Goal: Task Accomplishment & Management: Complete application form

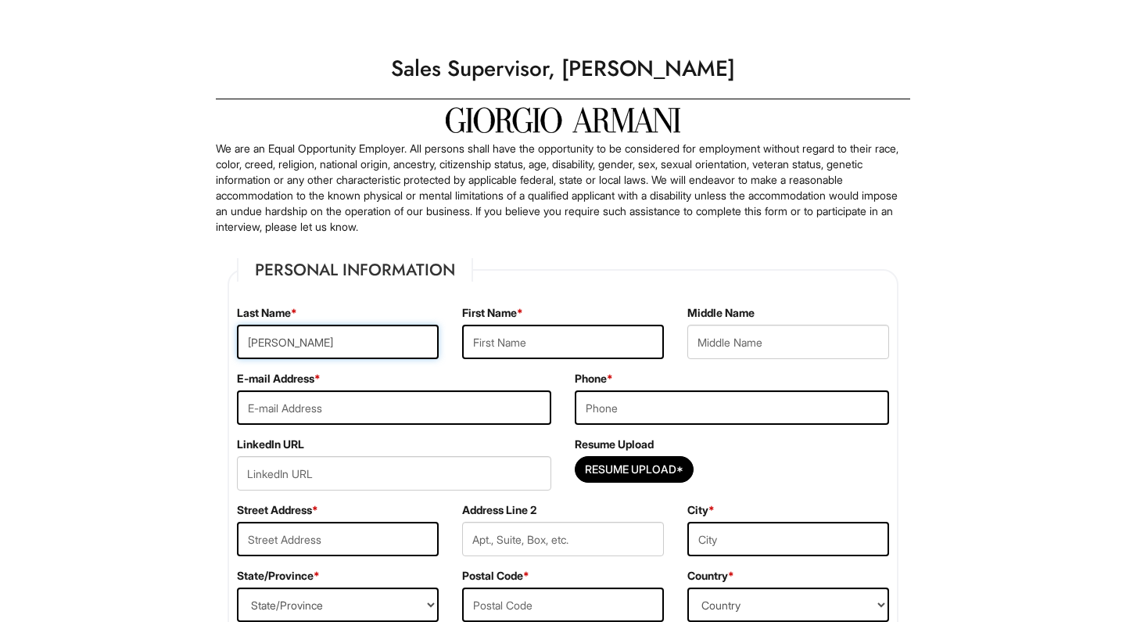
type input "[PERSON_NAME]"
drag, startPoint x: 347, startPoint y: 347, endPoint x: 188, endPoint y: 302, distance: 165.7
type input "[PERSON_NAME]"
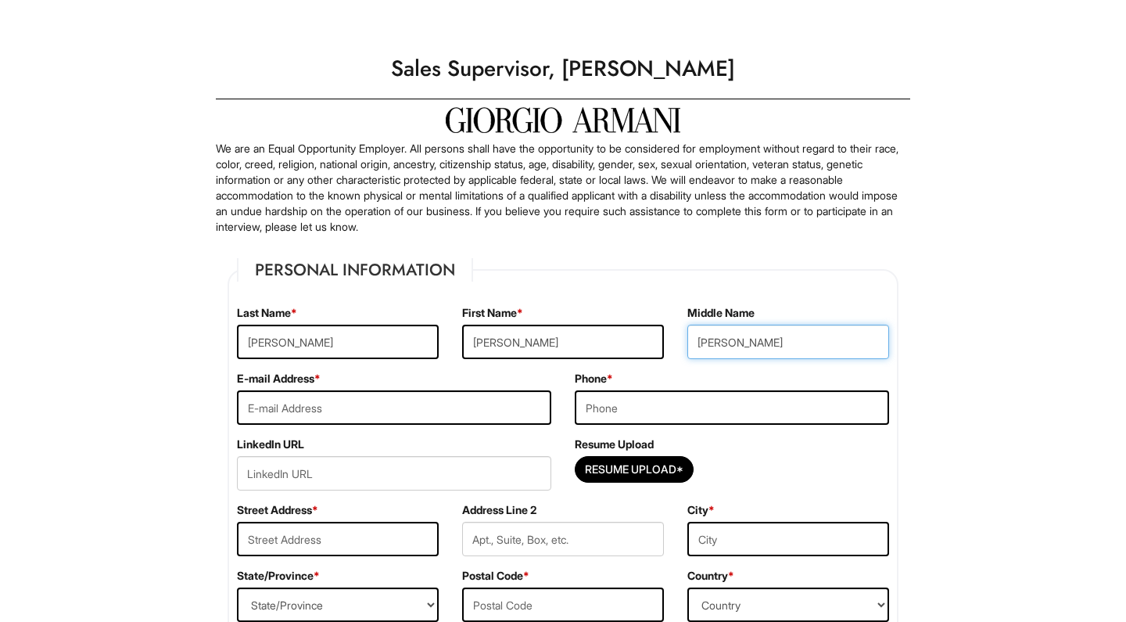
type input "Joel"
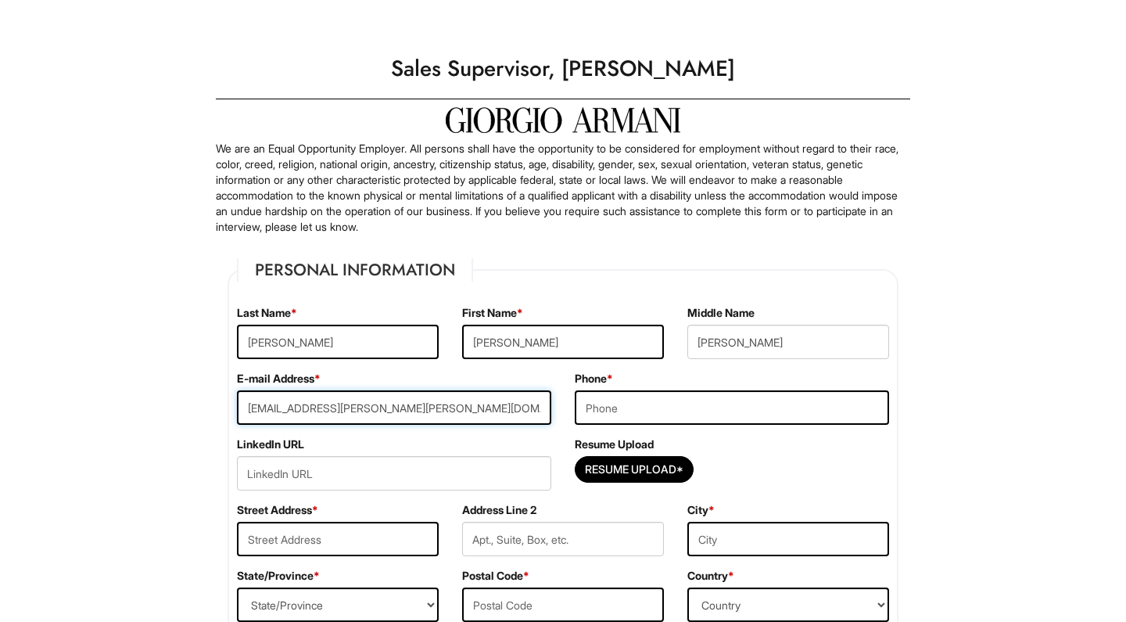
type input "conatct.jesse.harrsion@gmail.com"
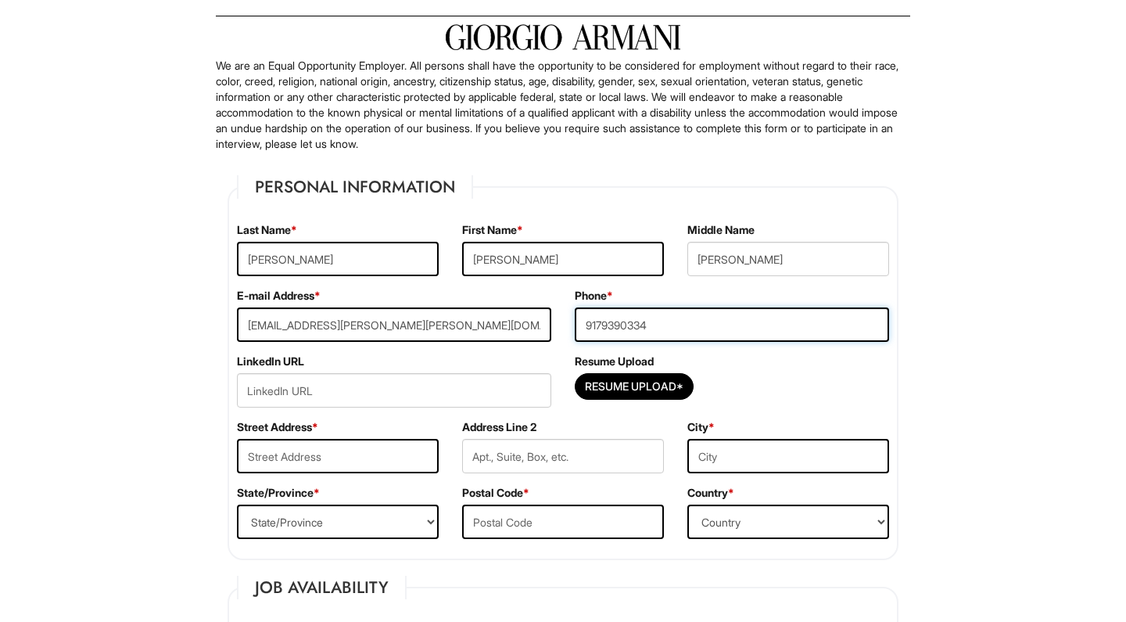
scroll to position [140, 0]
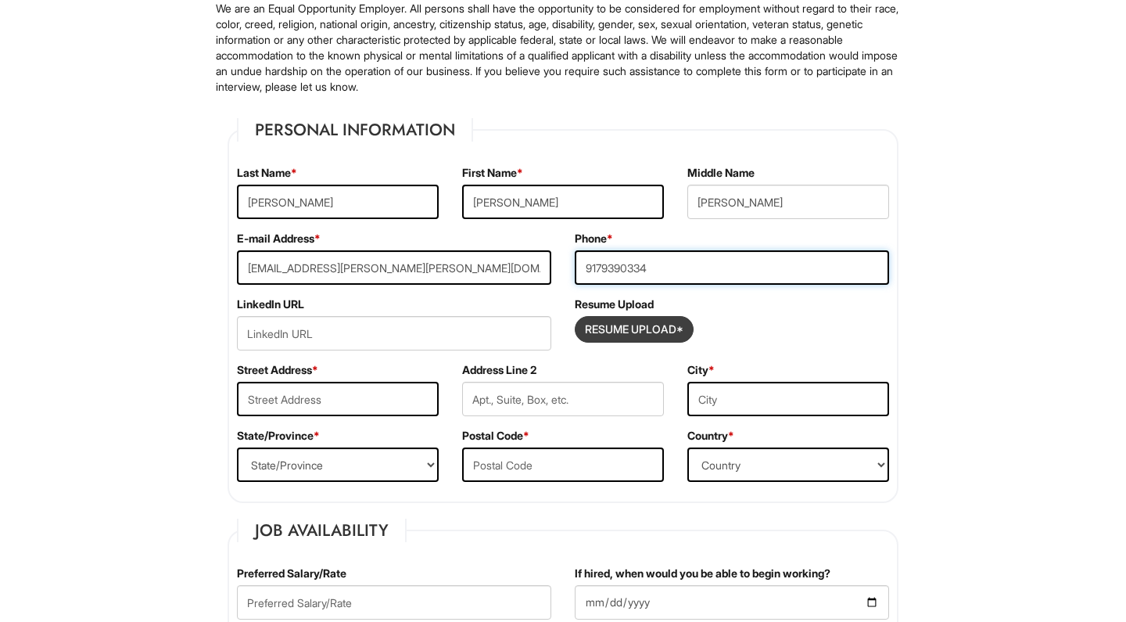
type input "9179390334"
click at [651, 336] on input "Resume Upload*" at bounding box center [634, 329] width 117 height 25
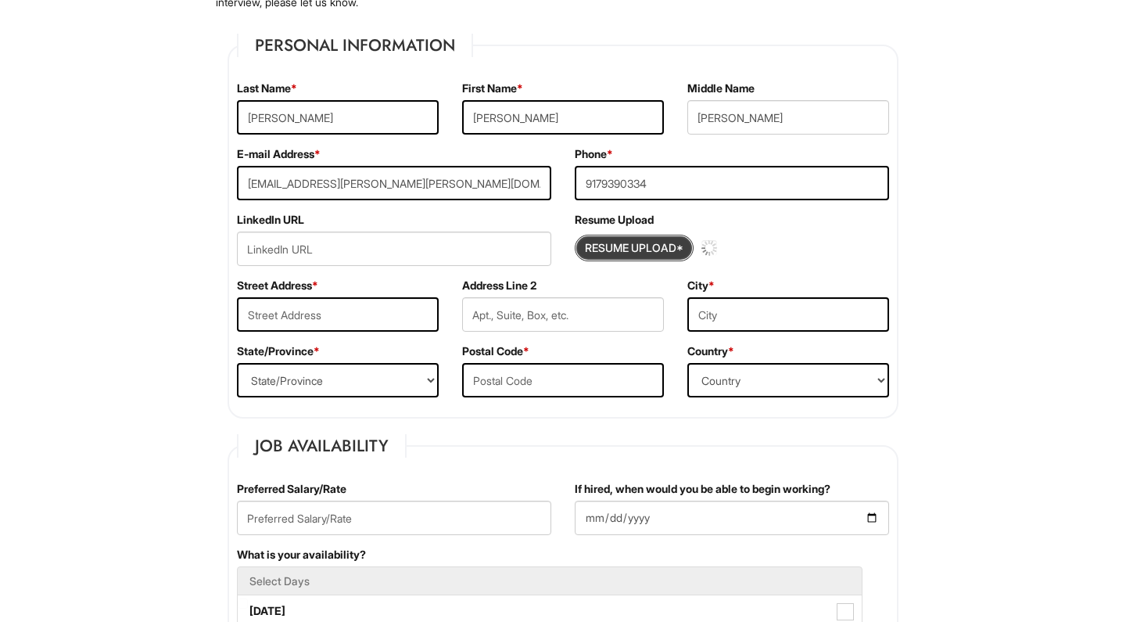
scroll to position [225, 0]
click at [631, 252] on input "Resume Upload*" at bounding box center [634, 244] width 117 height 25
type input "C:\fakepath\Jesse Harrison.ResumeUpdate1_22_25.pdf"
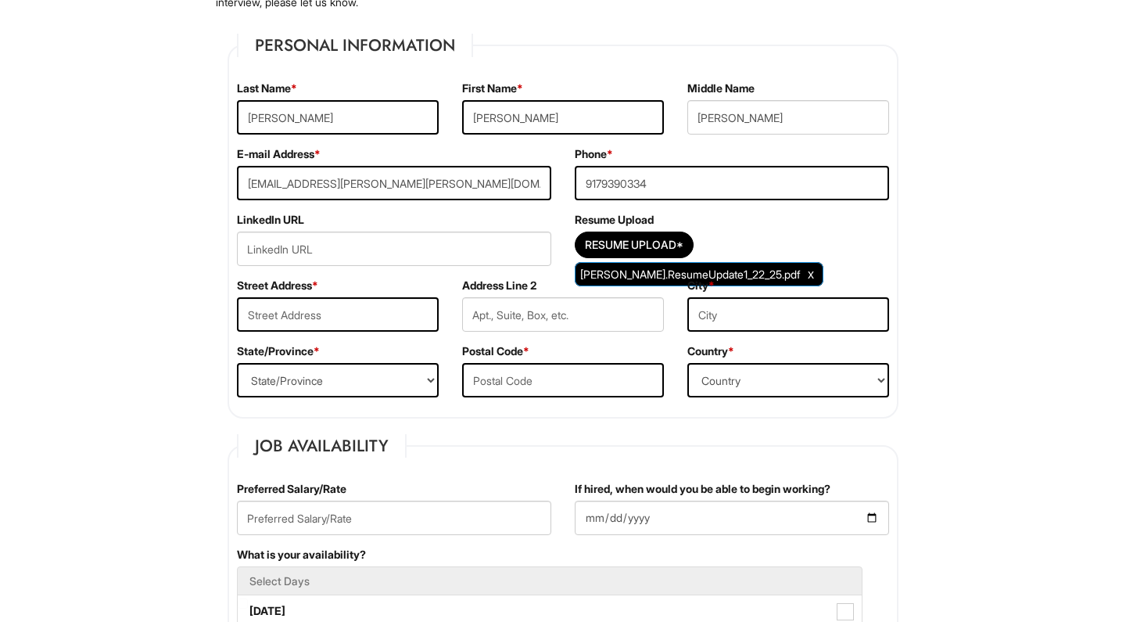
click at [868, 239] on div "Resume Upload* Jesse Harrison.ResumeUpdate1_22_25.pdf" at bounding box center [732, 249] width 314 height 34
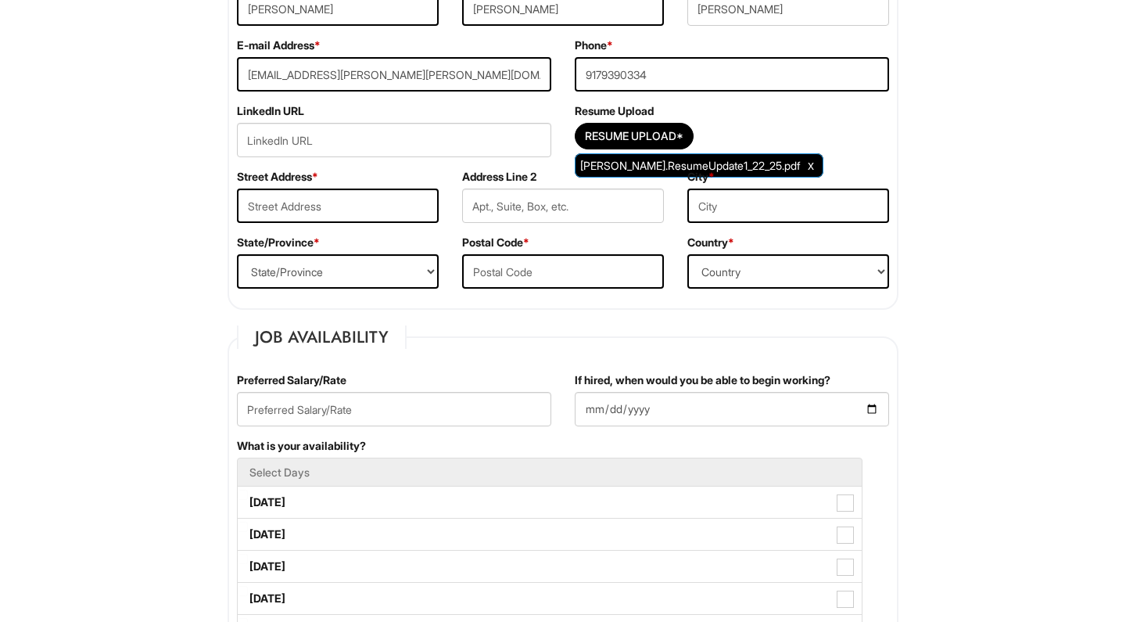
scroll to position [340, 0]
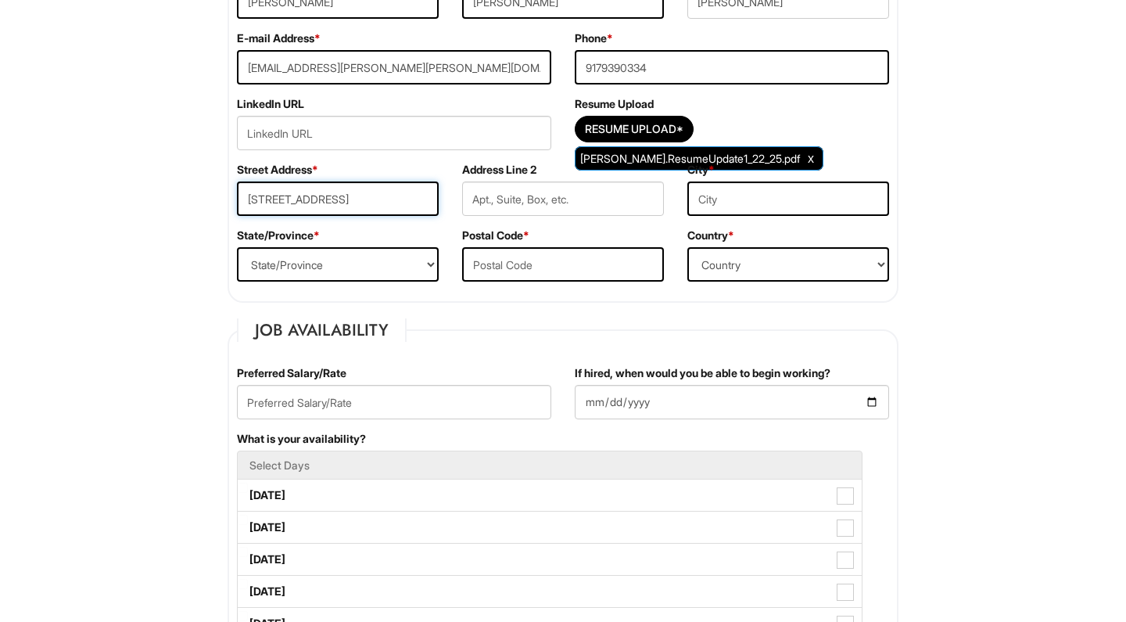
type input "55 West 116th"
type input "New York"
select select "United States of America"
select select "NY"
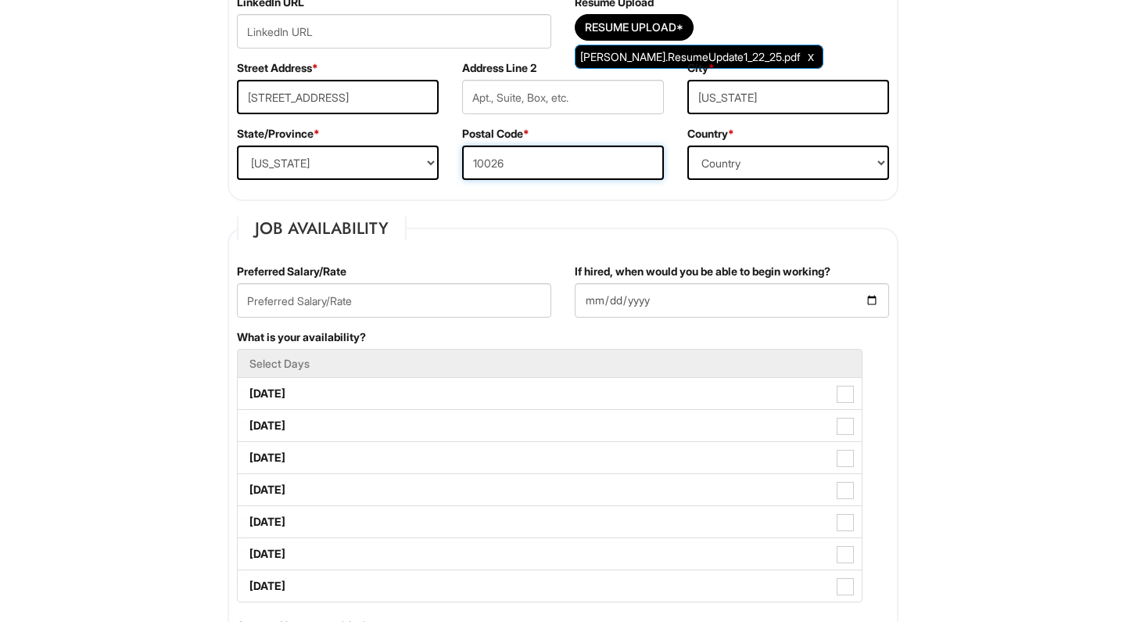
type input "10026"
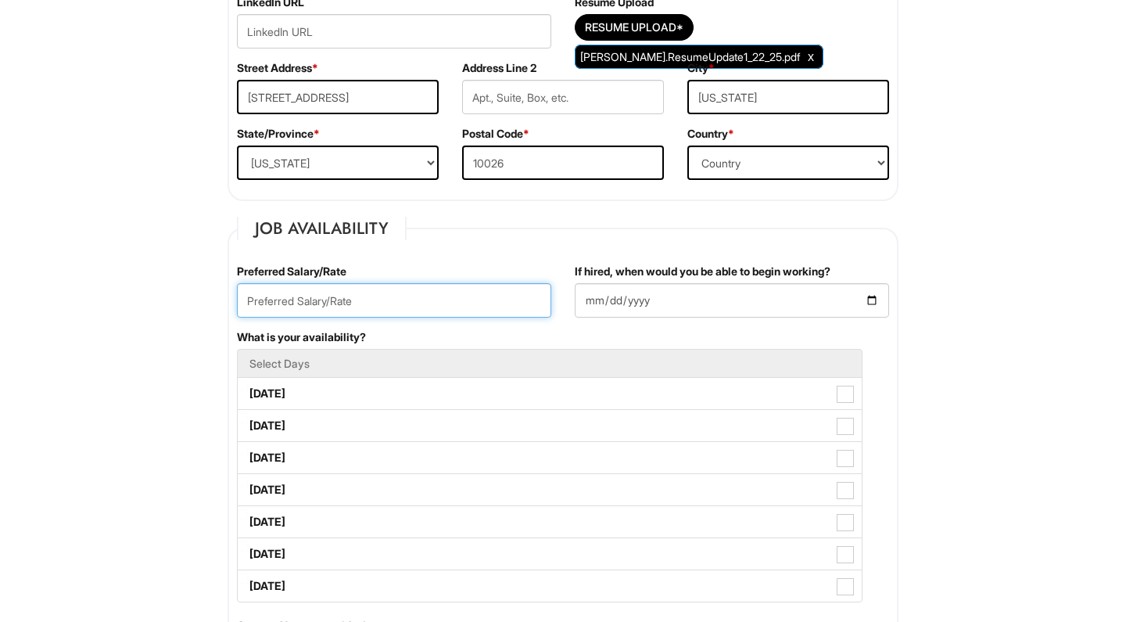
click at [348, 295] on input "text" at bounding box center [394, 300] width 314 height 34
type input "$30 dollars an hour"
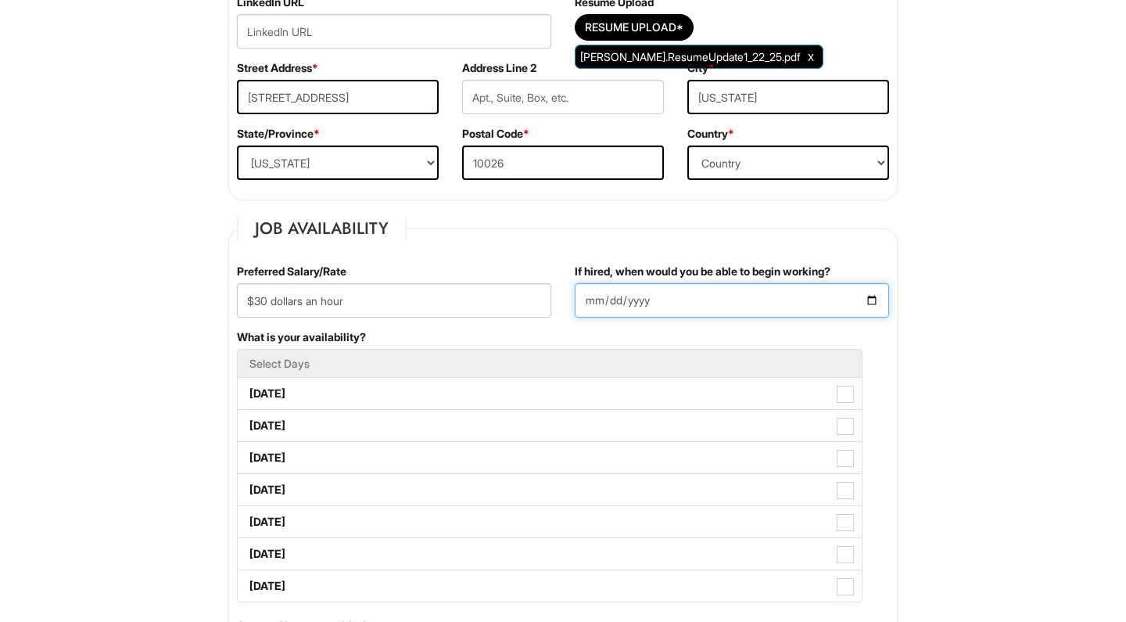
click at [627, 306] on input "If hired, when would you be able to begin working?" at bounding box center [732, 300] width 314 height 34
click at [591, 304] on input "If hired, when would you be able to begin working?" at bounding box center [732, 300] width 314 height 34
type input "2025-09-15"
click at [821, 340] on div "What is your availability? Select Days Monday Tuesday Wednesday Thursday Friday…" at bounding box center [563, 473] width 676 height 289
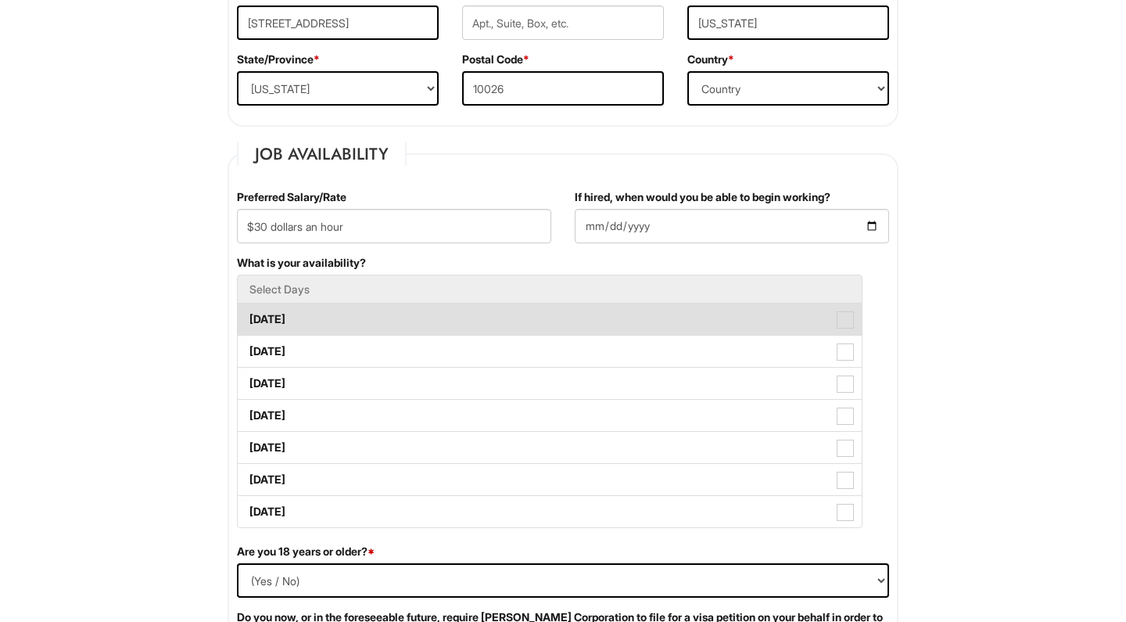
scroll to position [516, 0]
click at [276, 322] on label "[DATE]" at bounding box center [550, 319] width 624 height 31
click at [248, 317] on Available_Monday "Monday" at bounding box center [243, 312] width 10 height 10
checkbox Available_Monday "true"
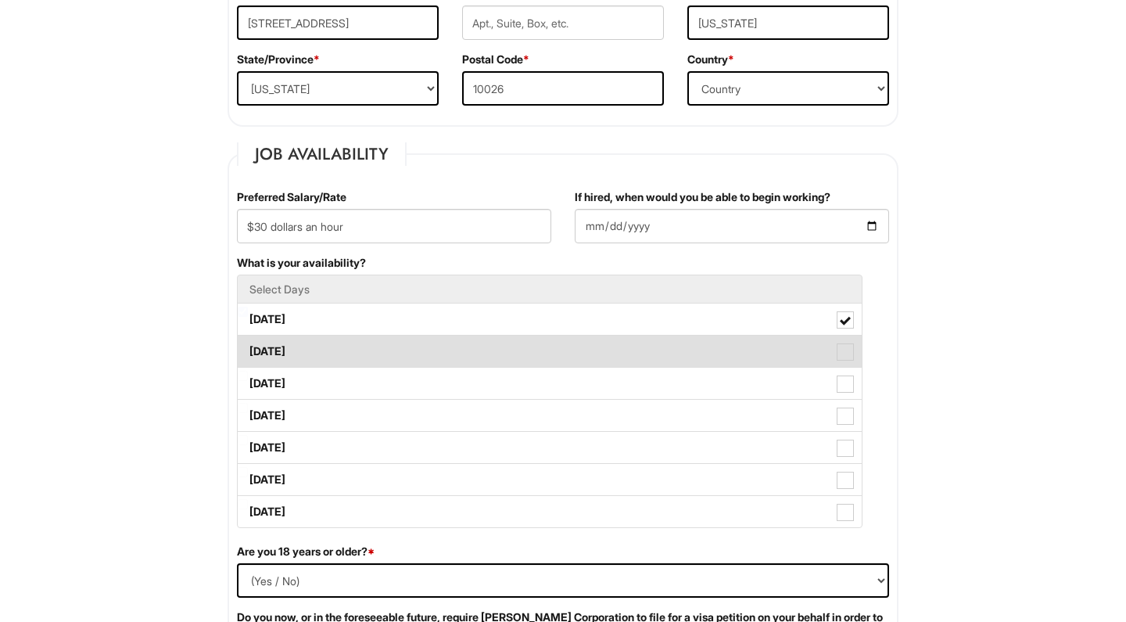
click at [289, 348] on label "Tuesday" at bounding box center [550, 351] width 624 height 31
click at [248, 348] on Available_Tuesday "Tuesday" at bounding box center [243, 344] width 10 height 10
checkbox Available_Tuesday "true"
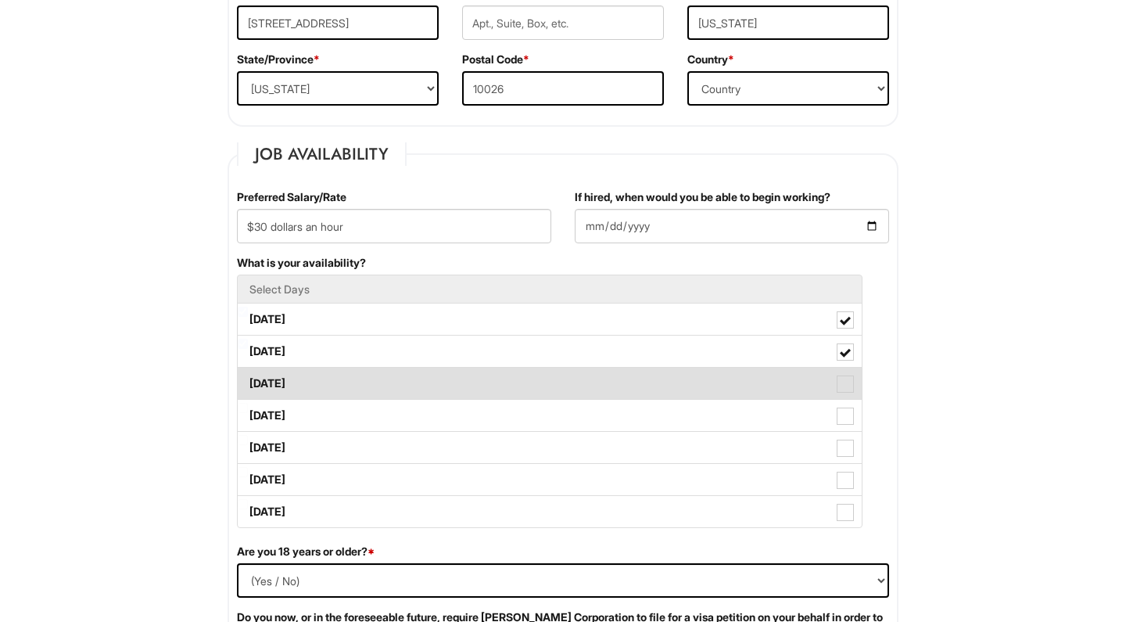
click at [632, 387] on label "Wednesday" at bounding box center [550, 383] width 624 height 31
click at [248, 381] on Available_Wednesday "Wednesday" at bounding box center [243, 376] width 10 height 10
checkbox Available_Wednesday "true"
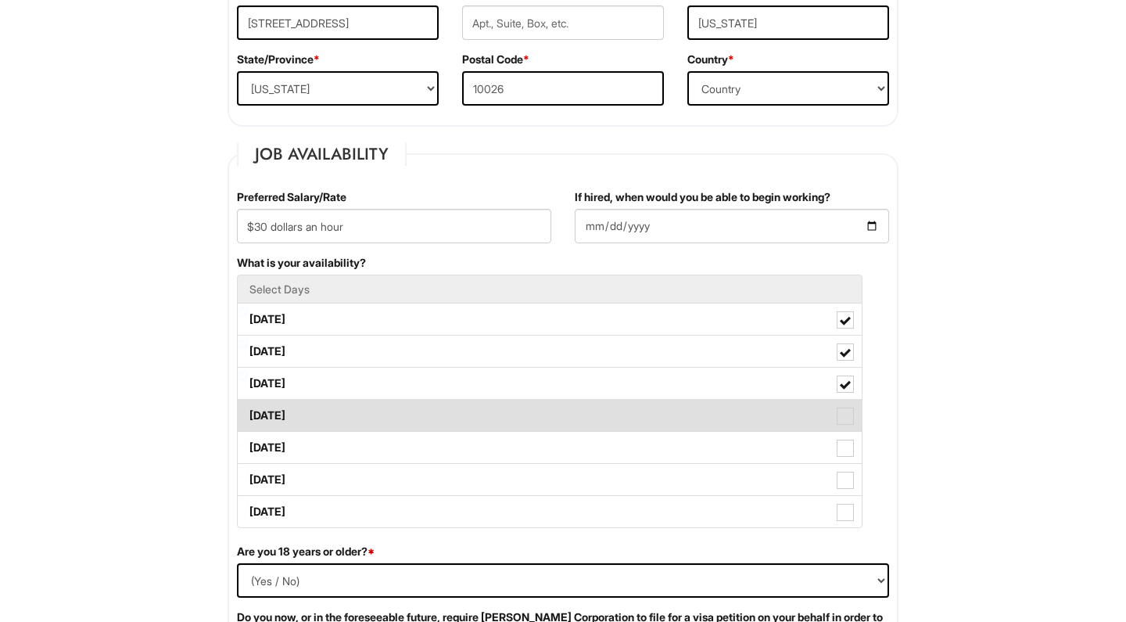
click at [618, 416] on label "Thursday" at bounding box center [550, 415] width 624 height 31
click at [248, 413] on Available_Thursday "Thursday" at bounding box center [243, 408] width 10 height 10
checkbox Available_Thursday "true"
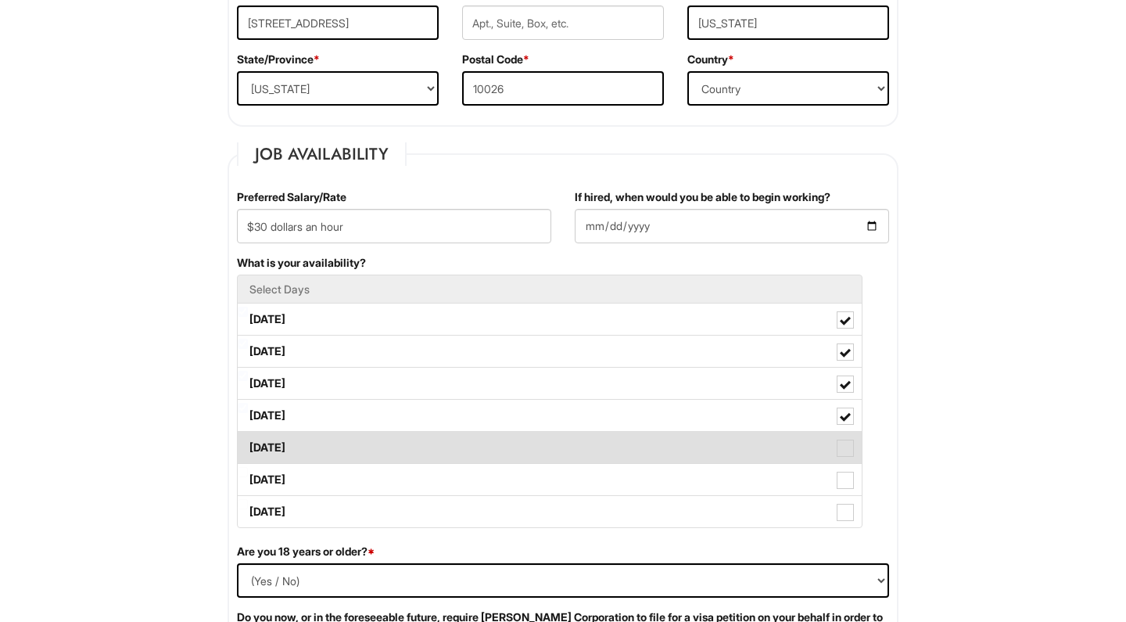
click at [580, 439] on label "Friday" at bounding box center [550, 447] width 624 height 31
click at [248, 439] on Available_Friday "Friday" at bounding box center [243, 440] width 10 height 10
checkbox Available_Friday "true"
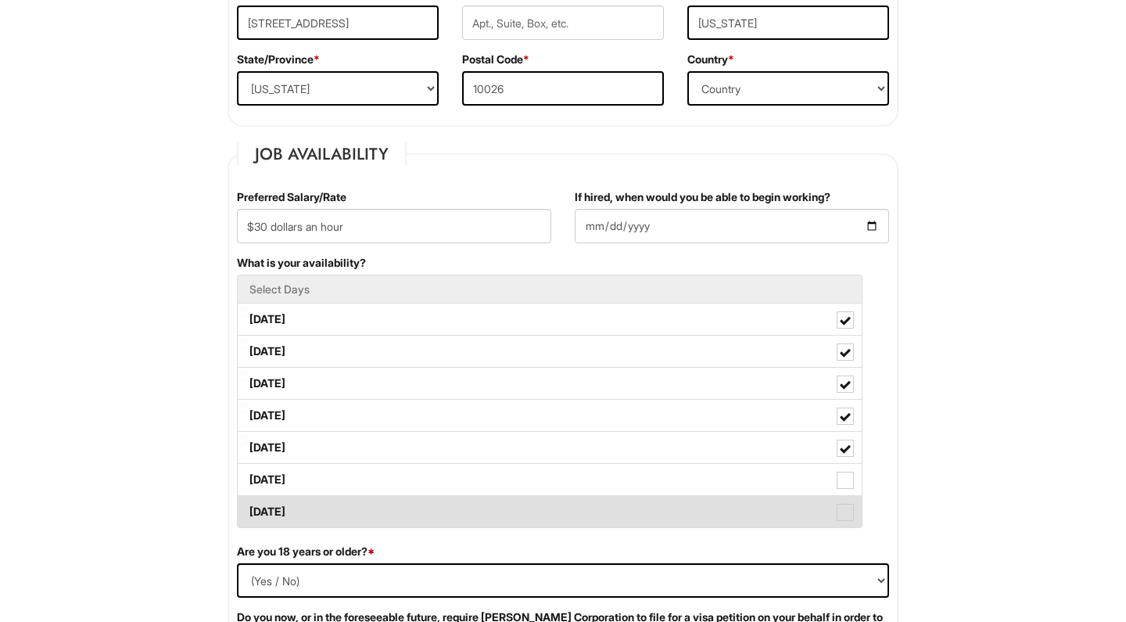
click at [476, 512] on label "Sunday" at bounding box center [550, 511] width 624 height 31
click at [248, 509] on Available_Sunday "Sunday" at bounding box center [243, 504] width 10 height 10
checkbox Available_Sunday "true"
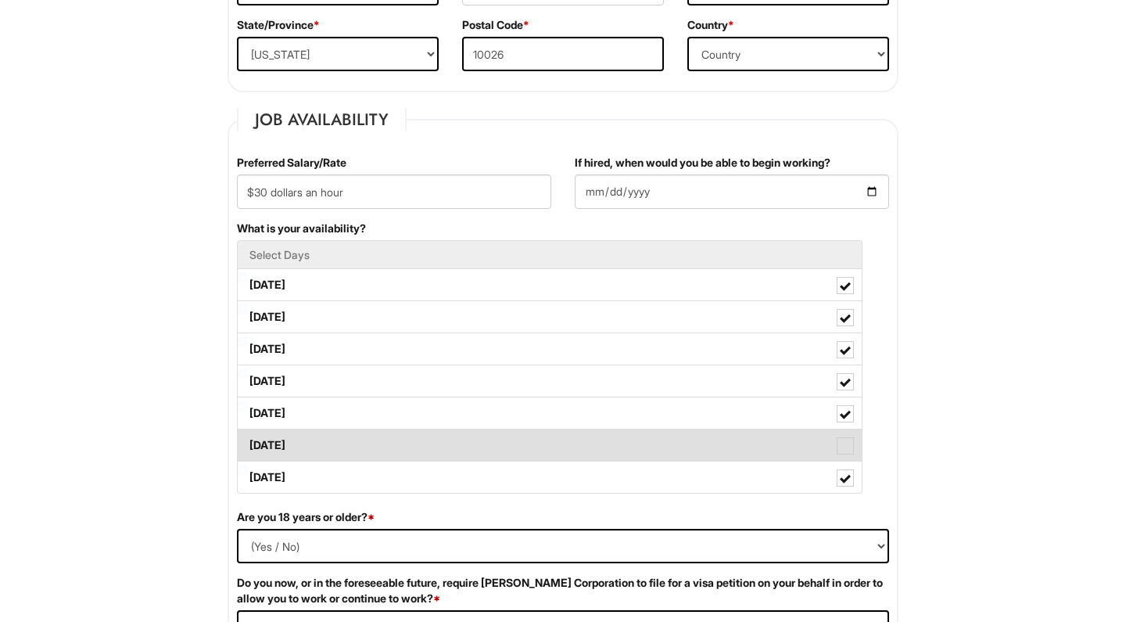
scroll to position [549, 0]
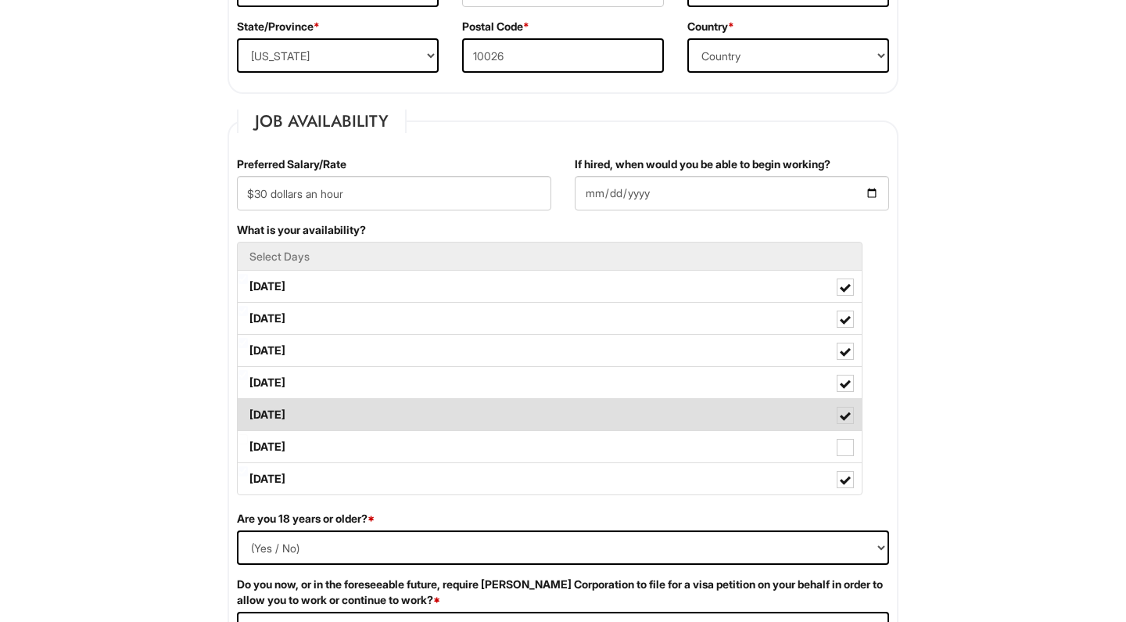
click at [306, 413] on label "Friday" at bounding box center [550, 414] width 624 height 31
click at [248, 412] on Available_Friday "Friday" at bounding box center [243, 407] width 10 height 10
checkbox Available_Friday "false"
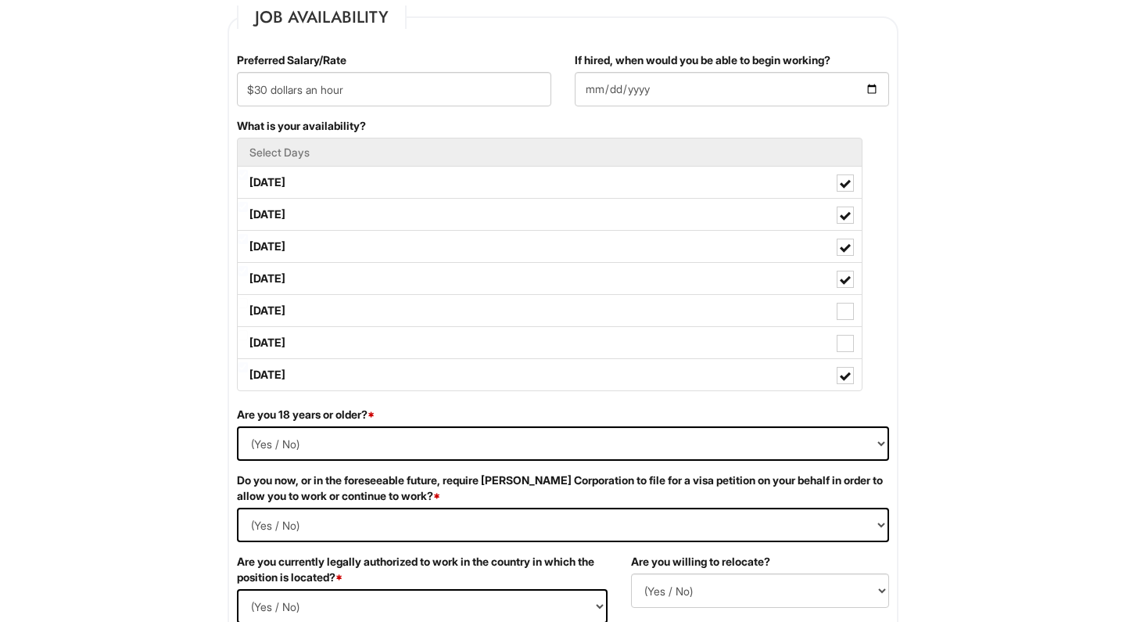
scroll to position [653, 0]
select select "Yes"
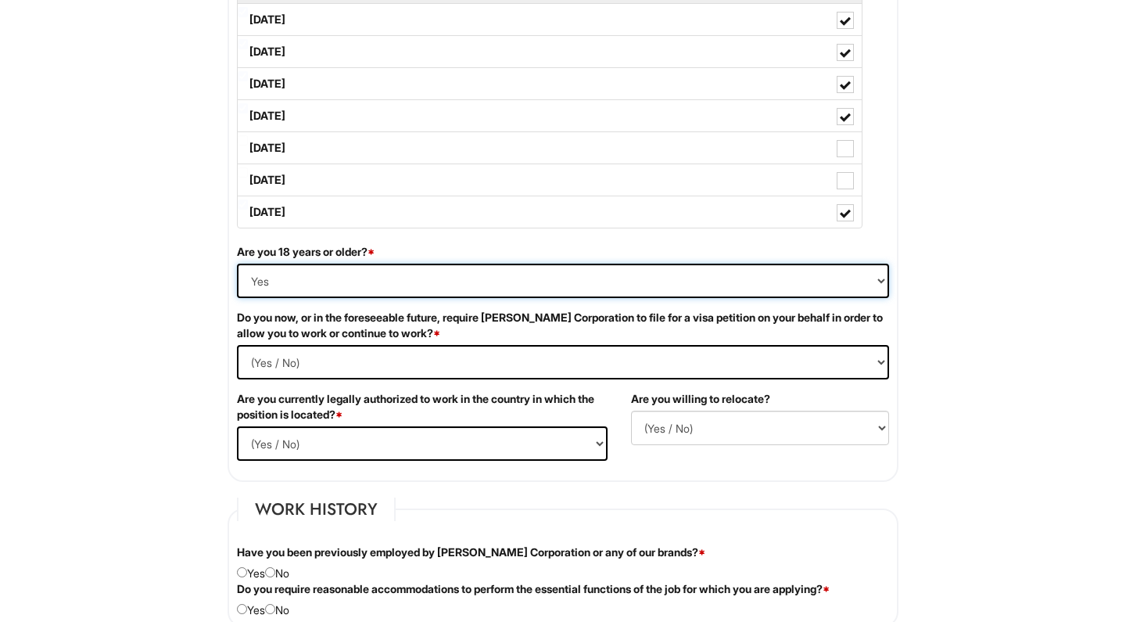
scroll to position [816, 0]
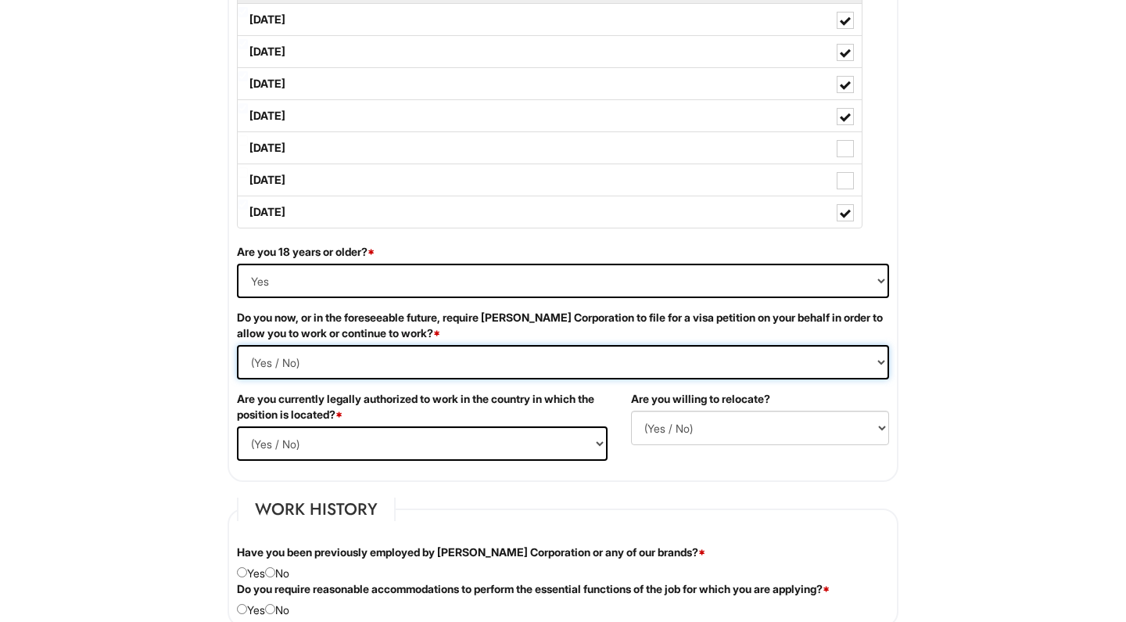
select Required "No"
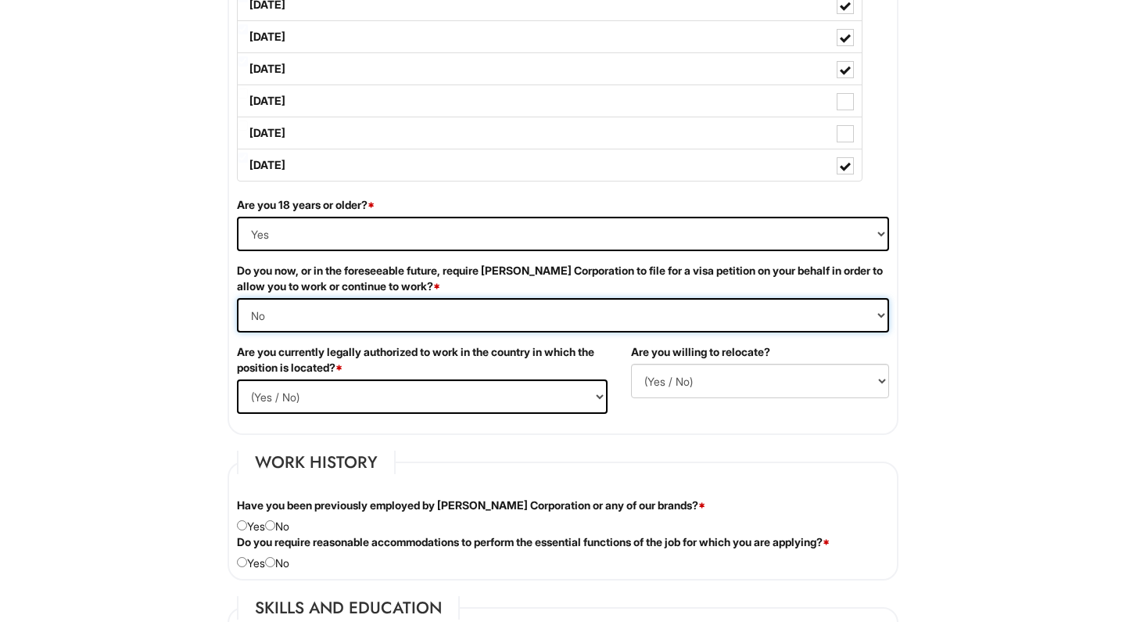
scroll to position [875, 0]
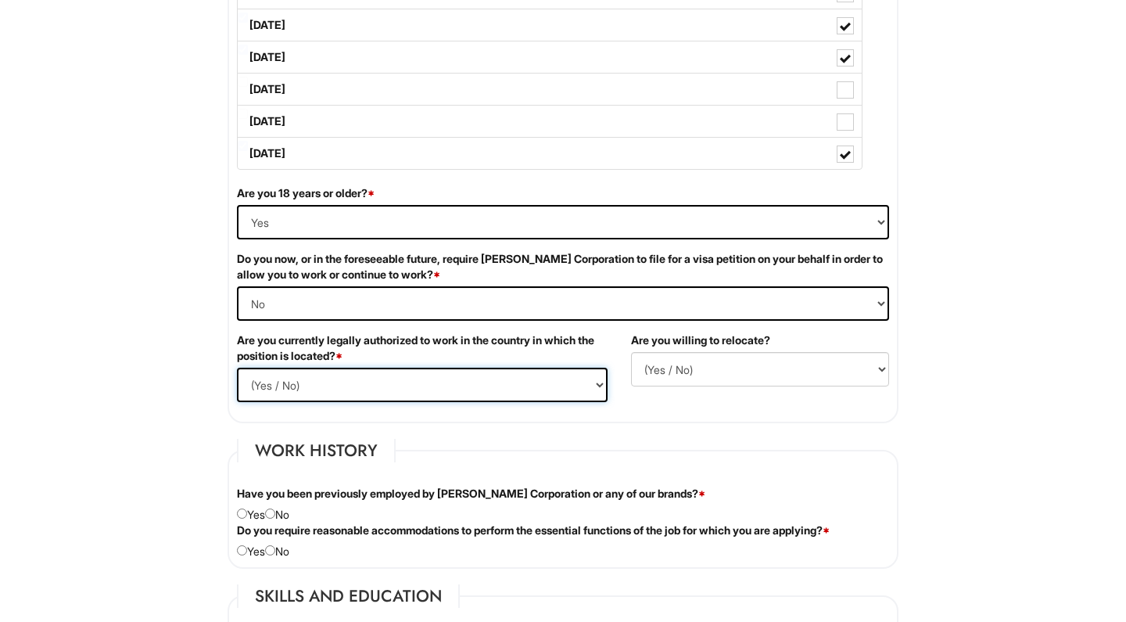
select select "Yes"
select select "N"
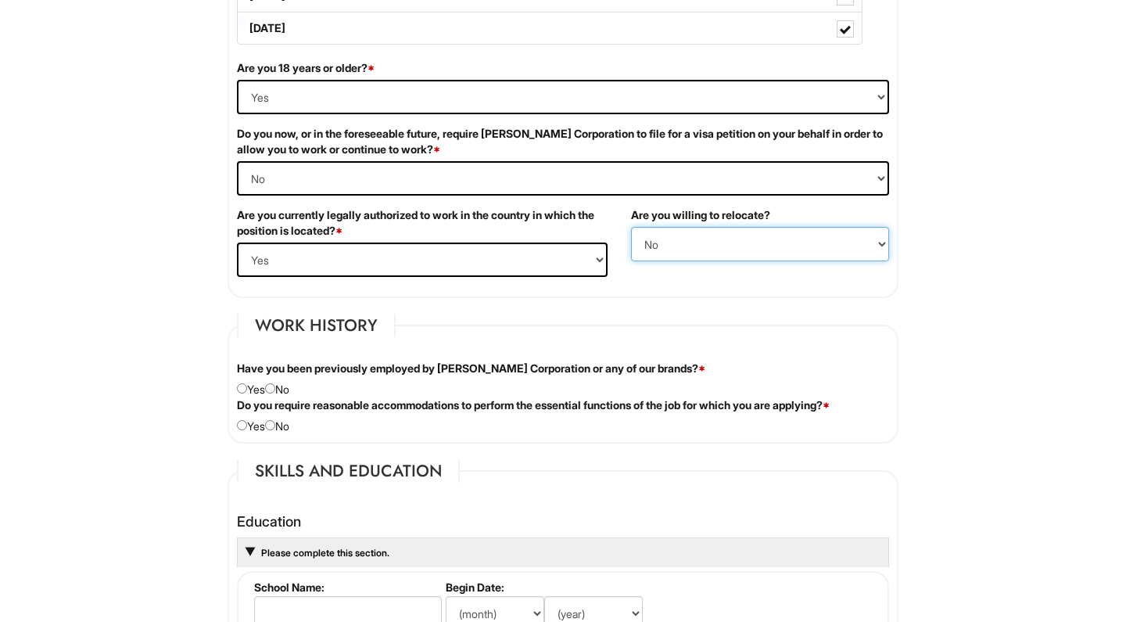
scroll to position [1026, 0]
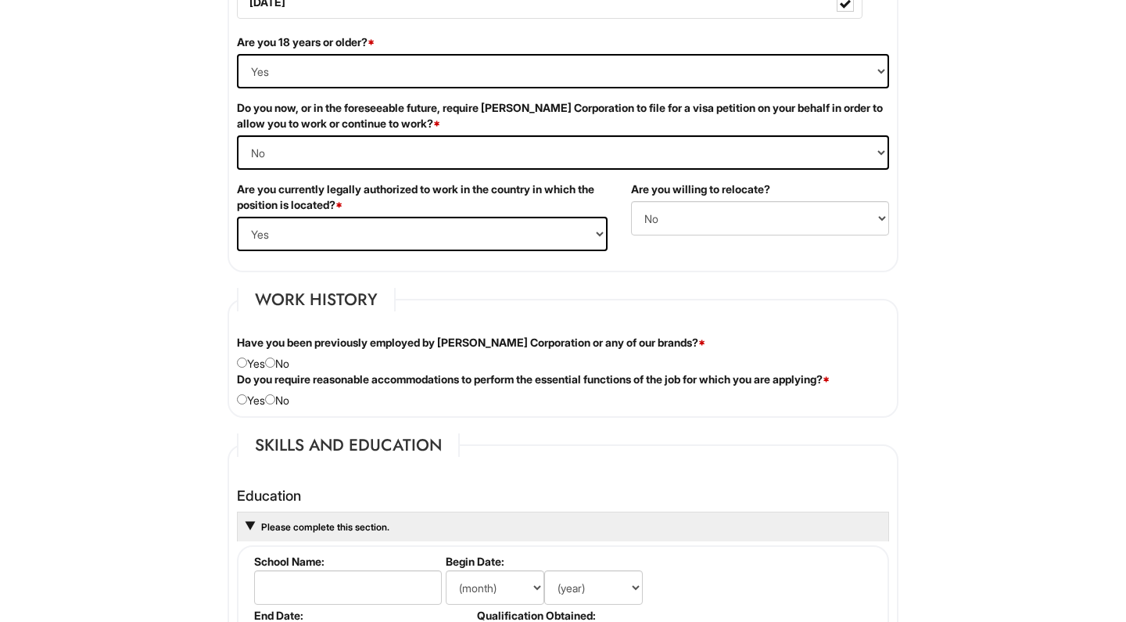
click at [275, 365] on input "radio" at bounding box center [270, 363] width 10 height 10
radio input "true"
click at [275, 399] on input "radio" at bounding box center [270, 399] width 10 height 10
radio input "true"
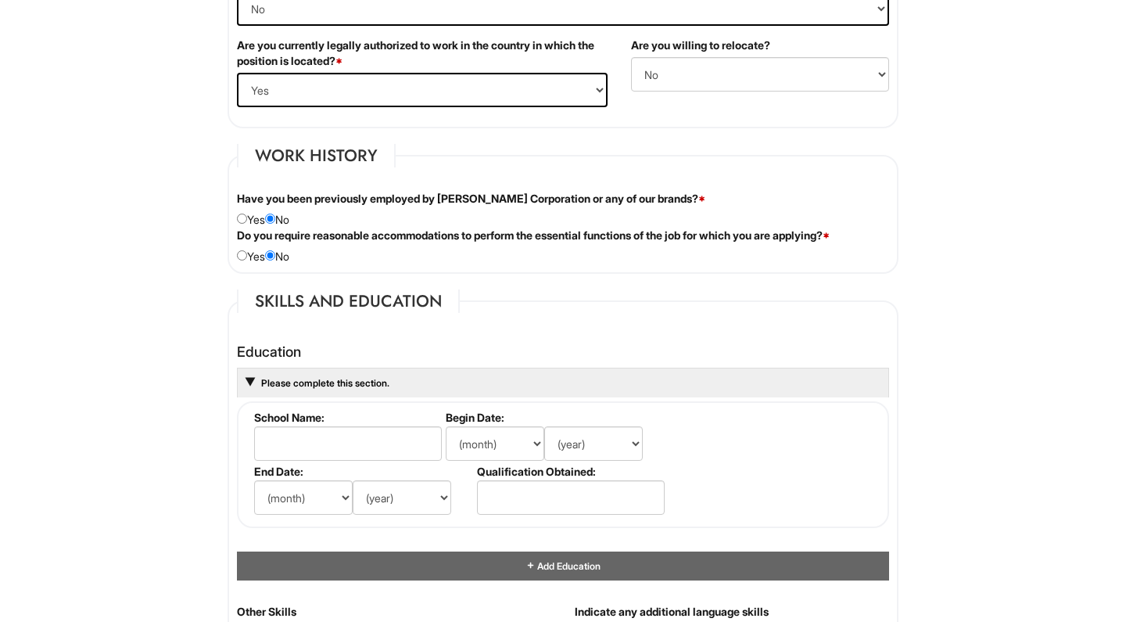
scroll to position [1177, 0]
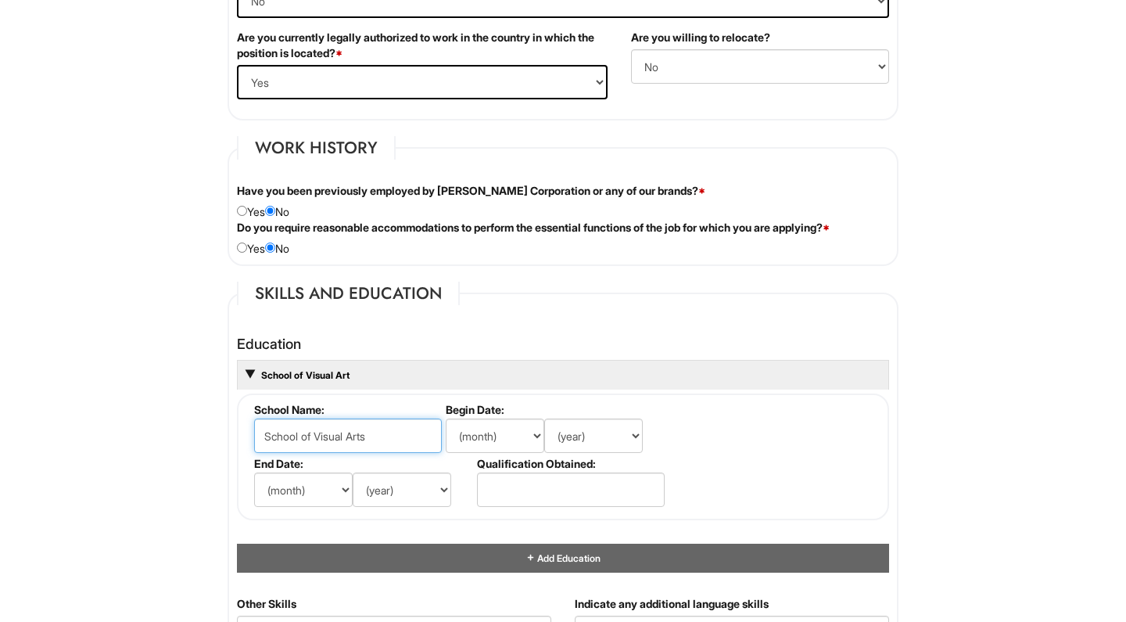
type input "School of Visual Arts"
select select "8"
select select "2009"
select select "6"
select select "2013"
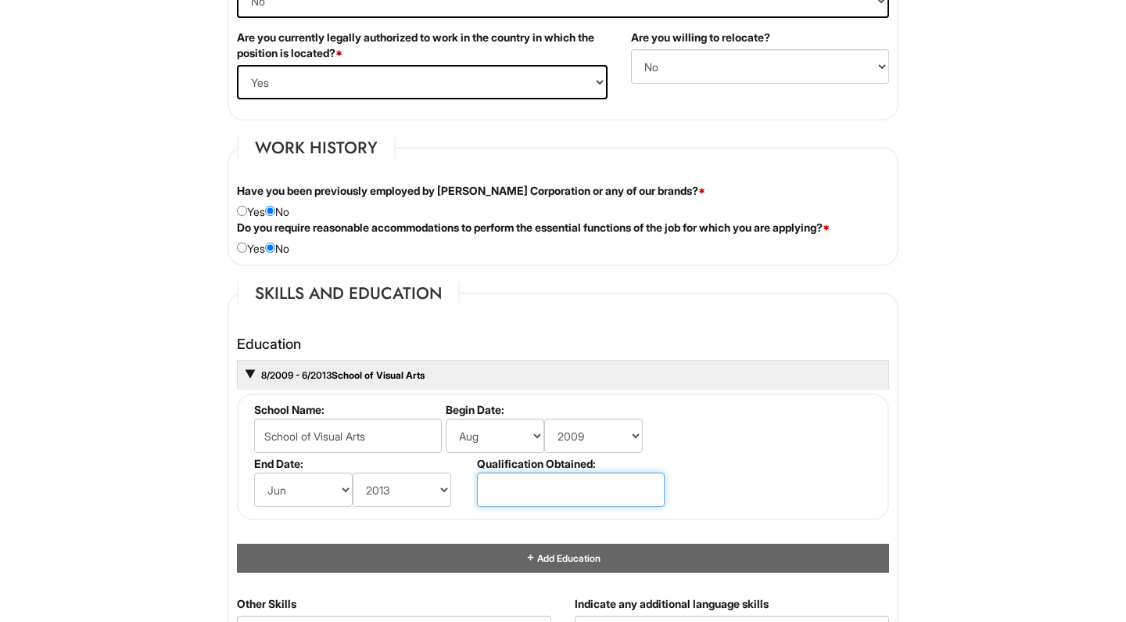
click at [558, 486] on input "text" at bounding box center [571, 489] width 188 height 34
type input "Bachelors of Arts Degree"
click at [792, 480] on fieldset "School Name: School of Visual Arts Begin Date: (month) Jan Feb Mar Apr May Jun …" at bounding box center [563, 456] width 652 height 127
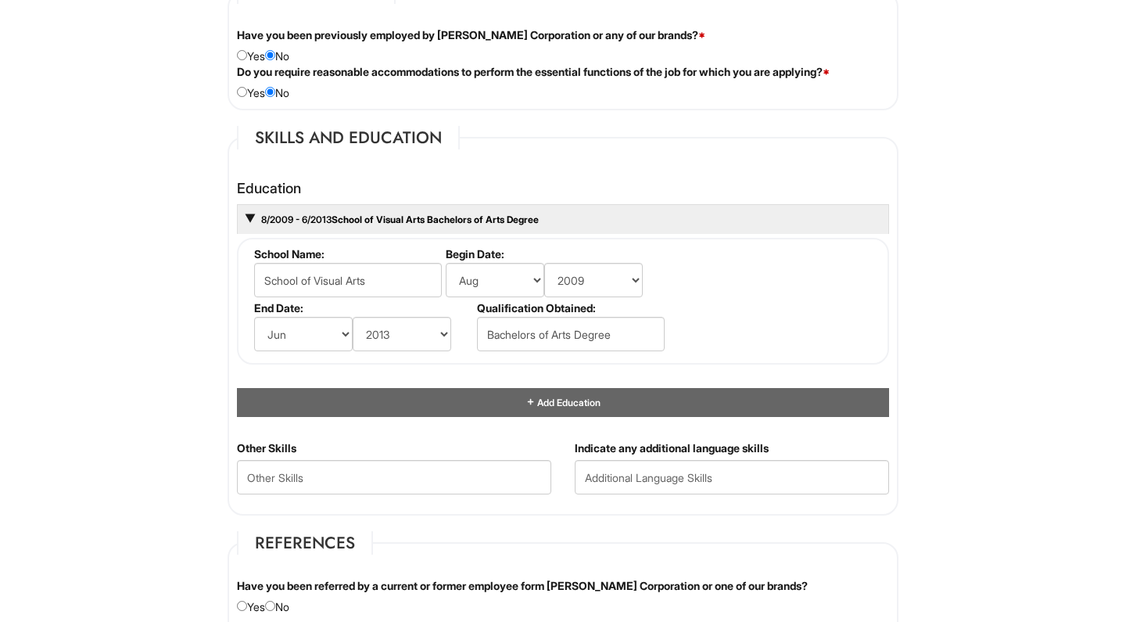
scroll to position [1425, 0]
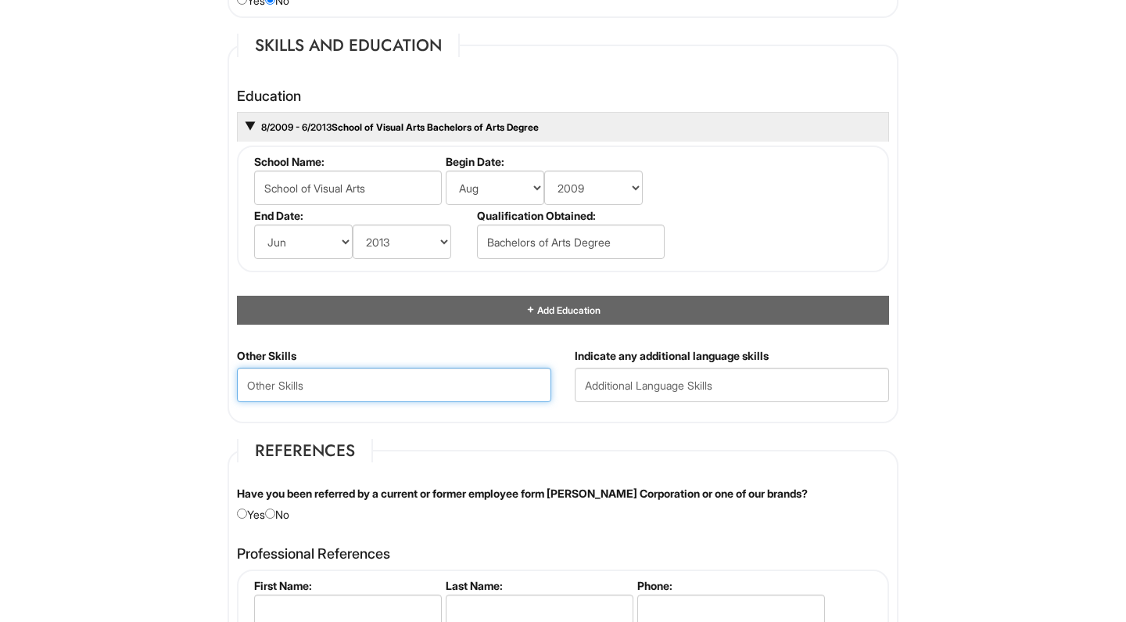
click at [446, 378] on Skills "text" at bounding box center [394, 385] width 314 height 34
type Skills "P"
type Skills "S"
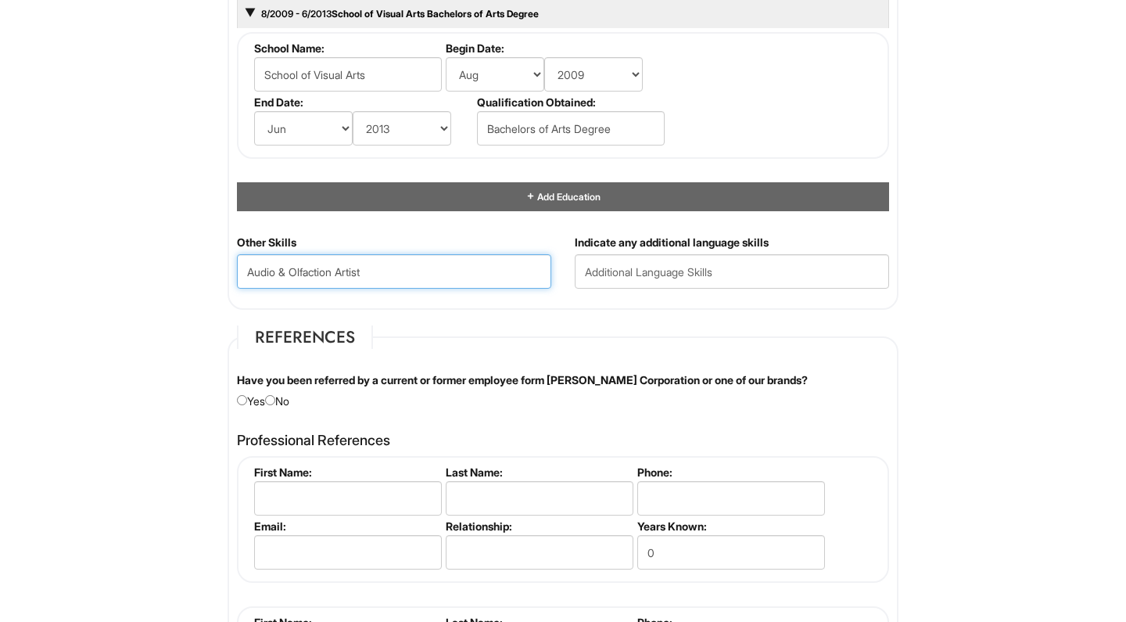
scroll to position [1539, 0]
type Skills "Audio & Olfaction Artist"
click at [275, 398] on input "radio" at bounding box center [270, 400] width 10 height 10
radio input "true"
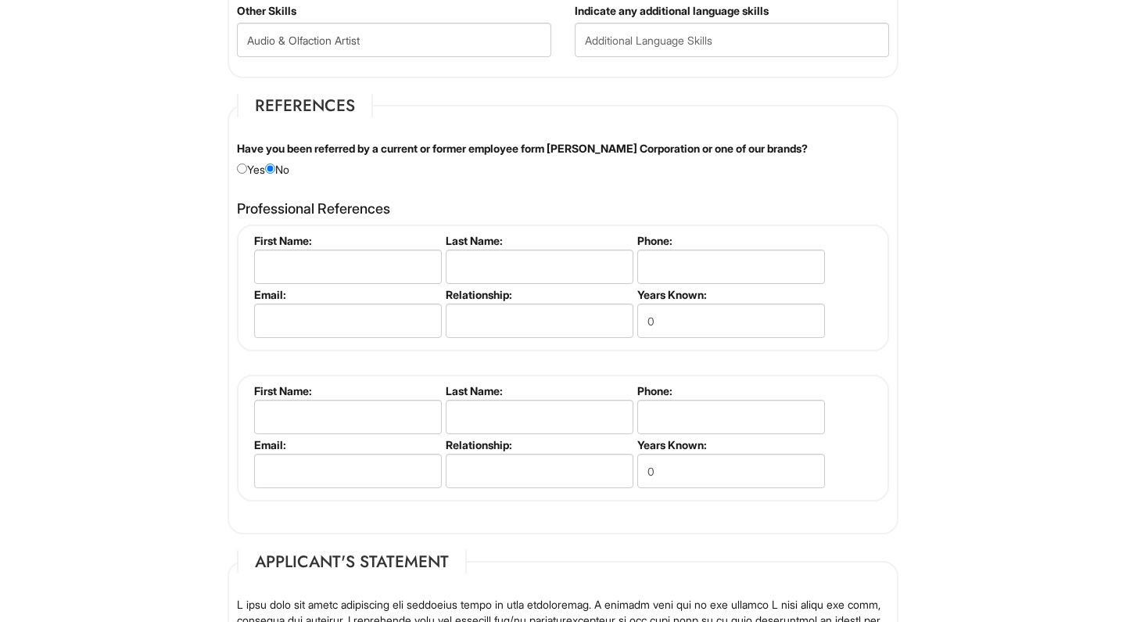
scroll to position [1770, 0]
type input "Tom"
type input "r"
type input "Reeves"
type input "3363171727"
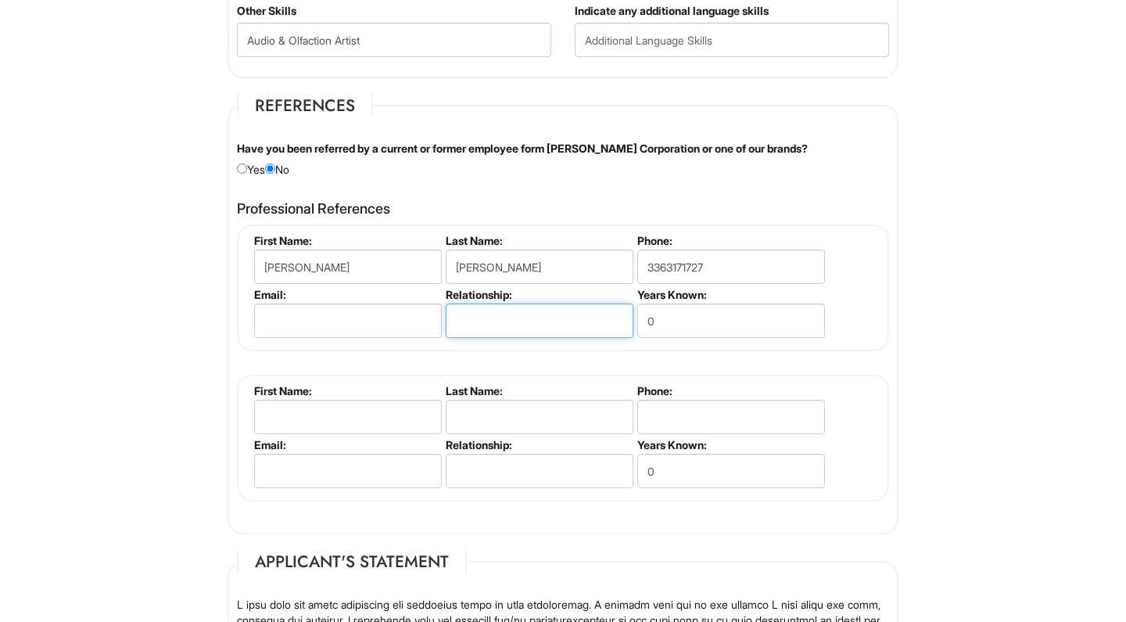
click at [511, 316] on input "text" at bounding box center [540, 321] width 188 height 34
type input "Atelier Manager"
click at [685, 319] on input "0" at bounding box center [732, 321] width 188 height 34
type input "2 Years"
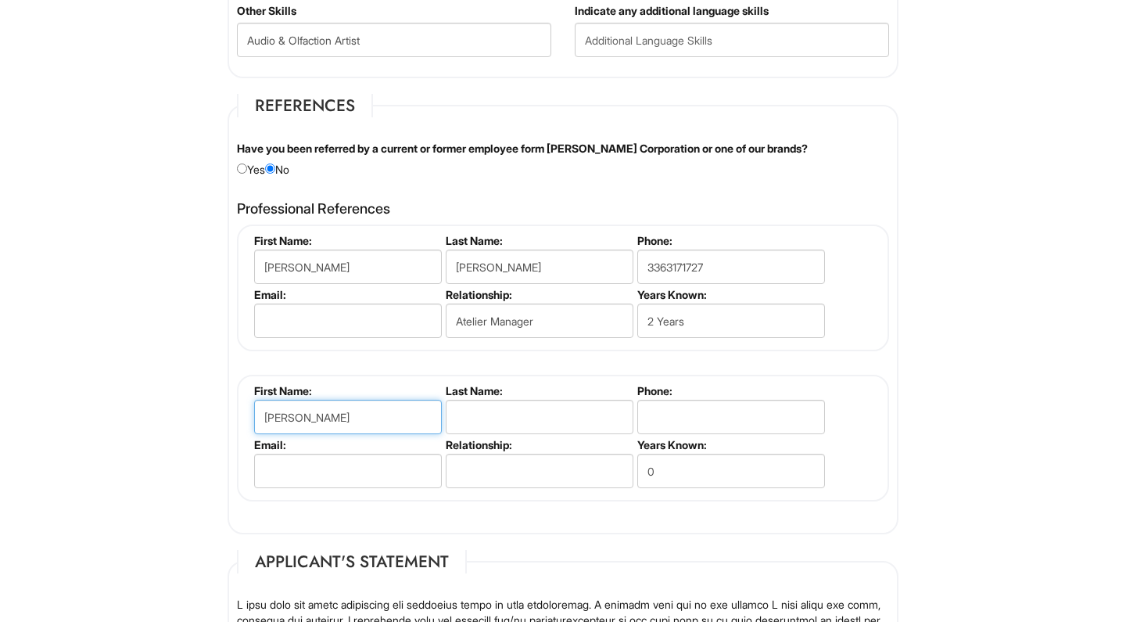
type input "Kevyn"
type input "Noble"
type input "9175189084"
click at [544, 468] on input "text" at bounding box center [540, 471] width 188 height 34
type input "M"
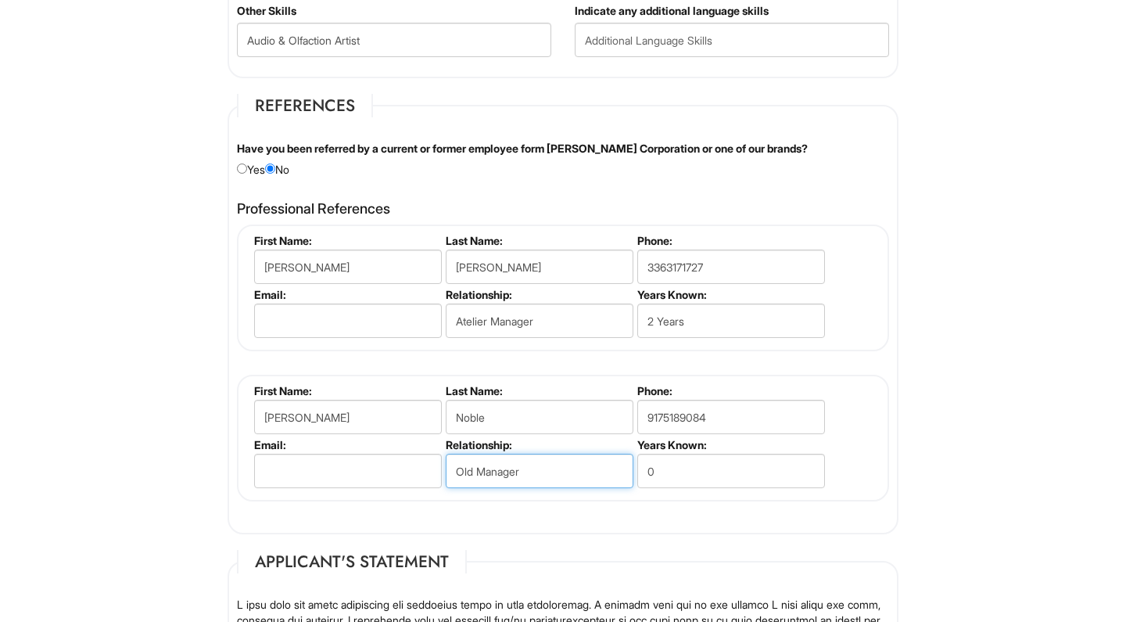
type input "Old Manager"
click at [731, 476] on input "0" at bounding box center [732, 471] width 188 height 34
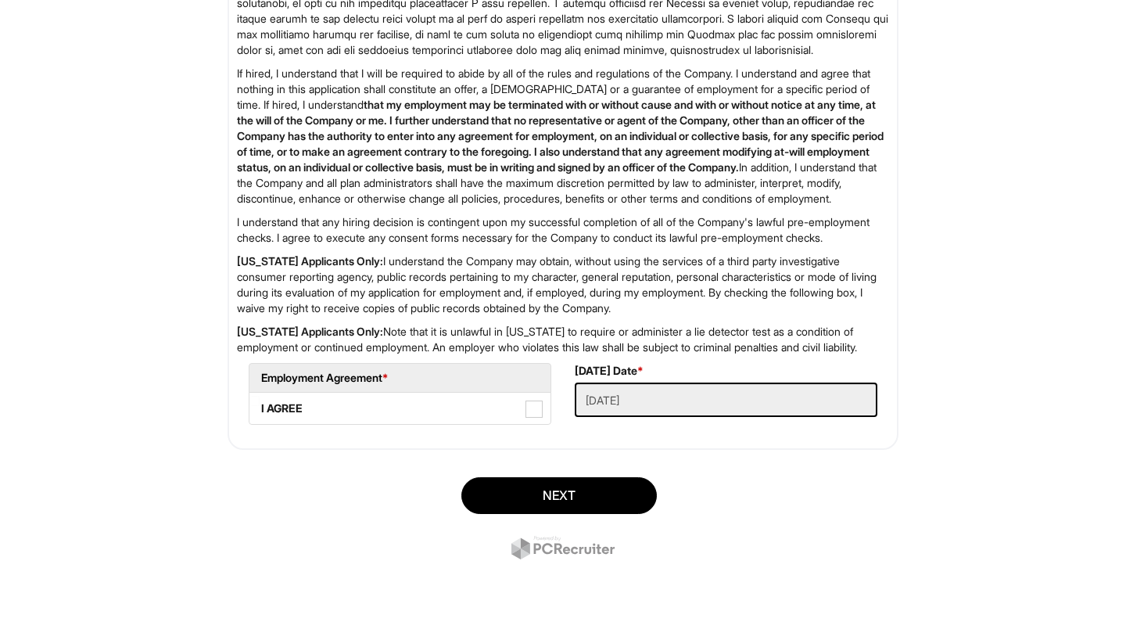
scroll to position [2490, 0]
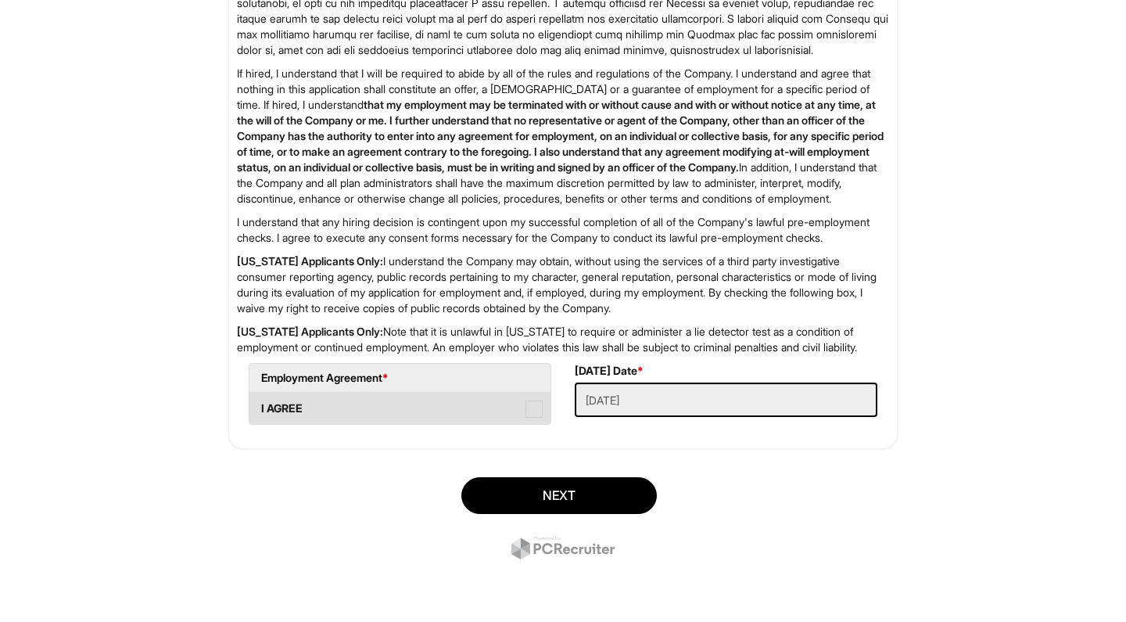
type input "10 Plus"
click at [536, 413] on span at bounding box center [534, 409] width 17 height 17
click at [260, 406] on AGREE "I AGREE" at bounding box center [255, 401] width 10 height 10
checkbox AGREE "true"
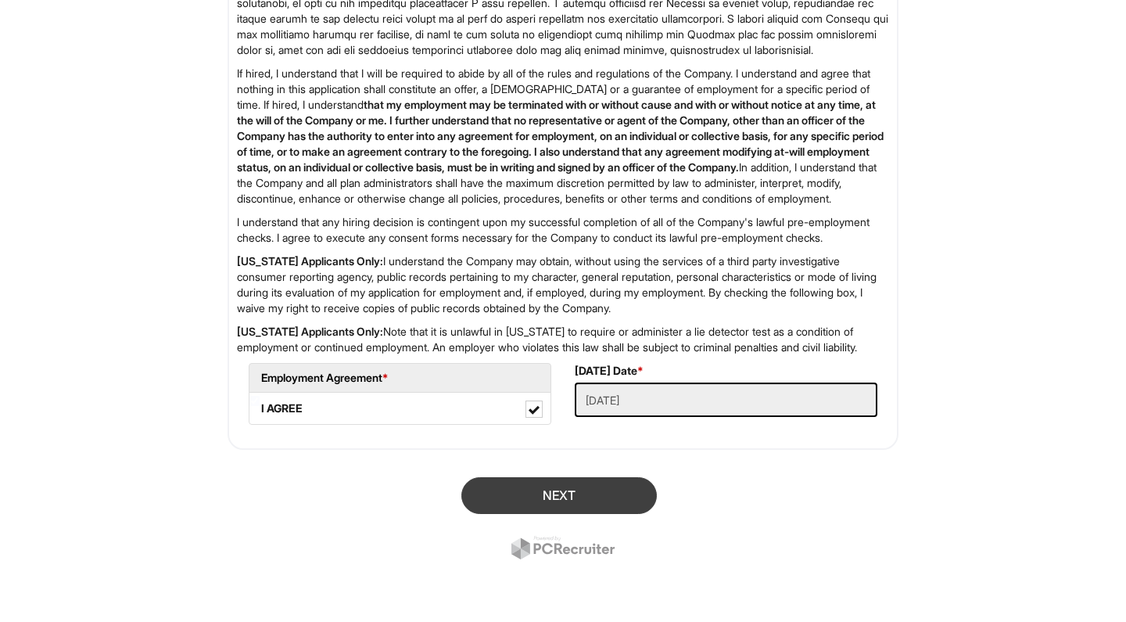
click at [556, 483] on button "Next" at bounding box center [560, 495] width 196 height 37
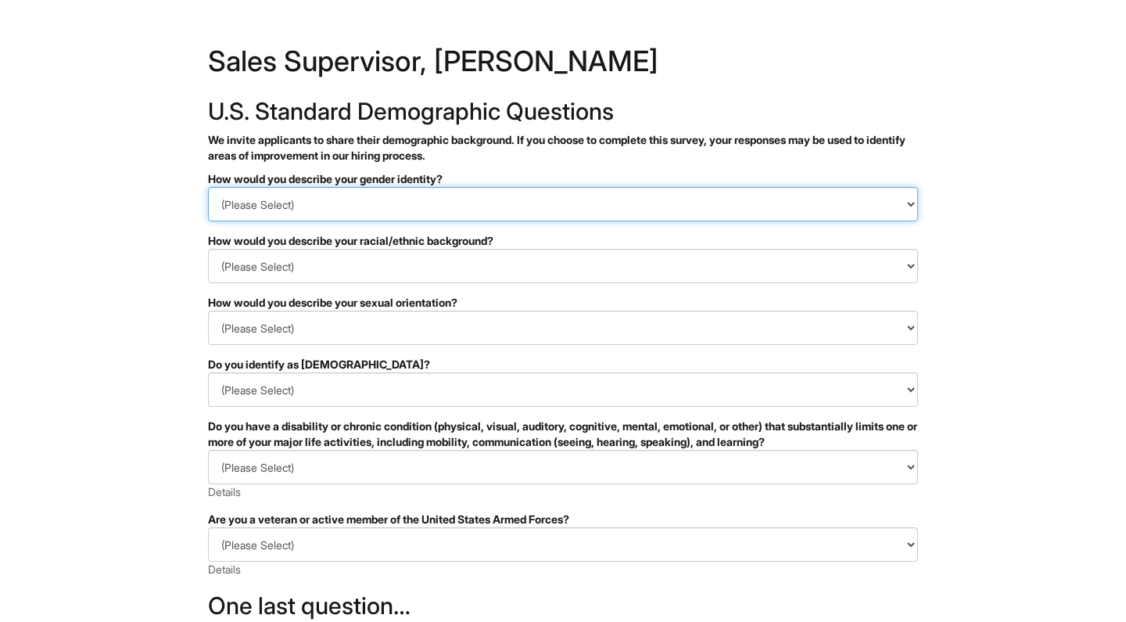
select select "Man"
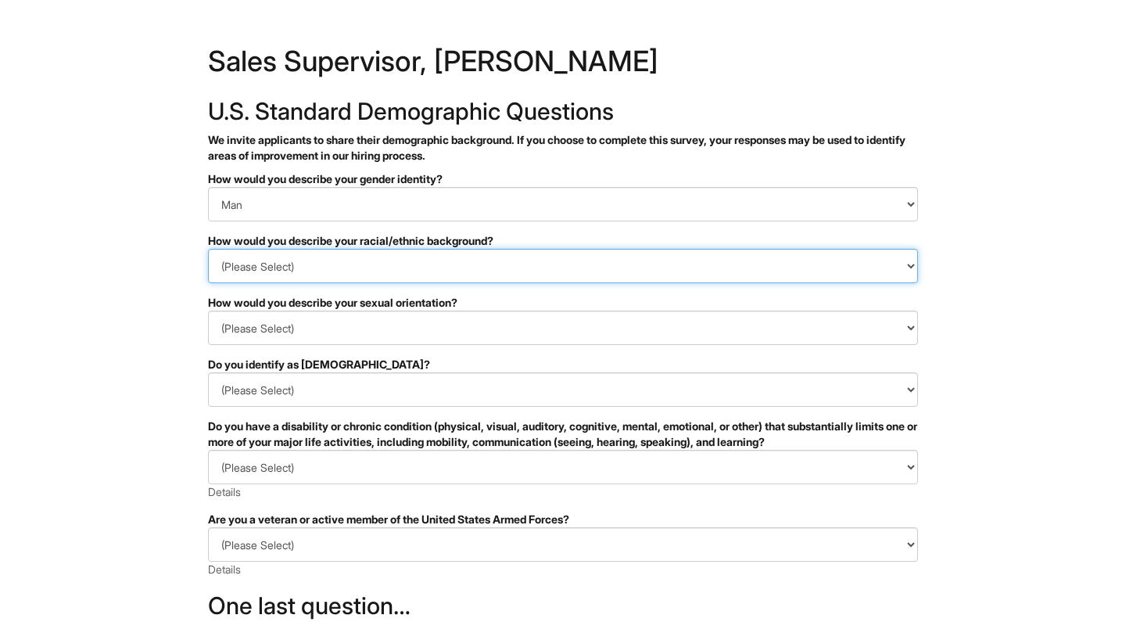
select select "Black or of African descent"
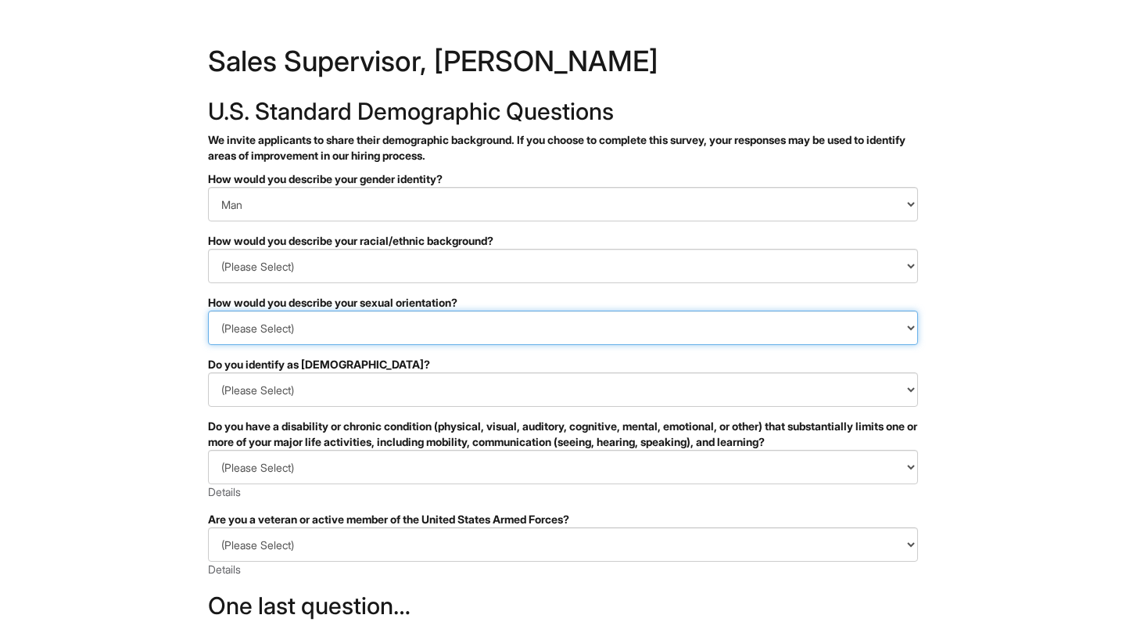
select select "I don't wish to answer"
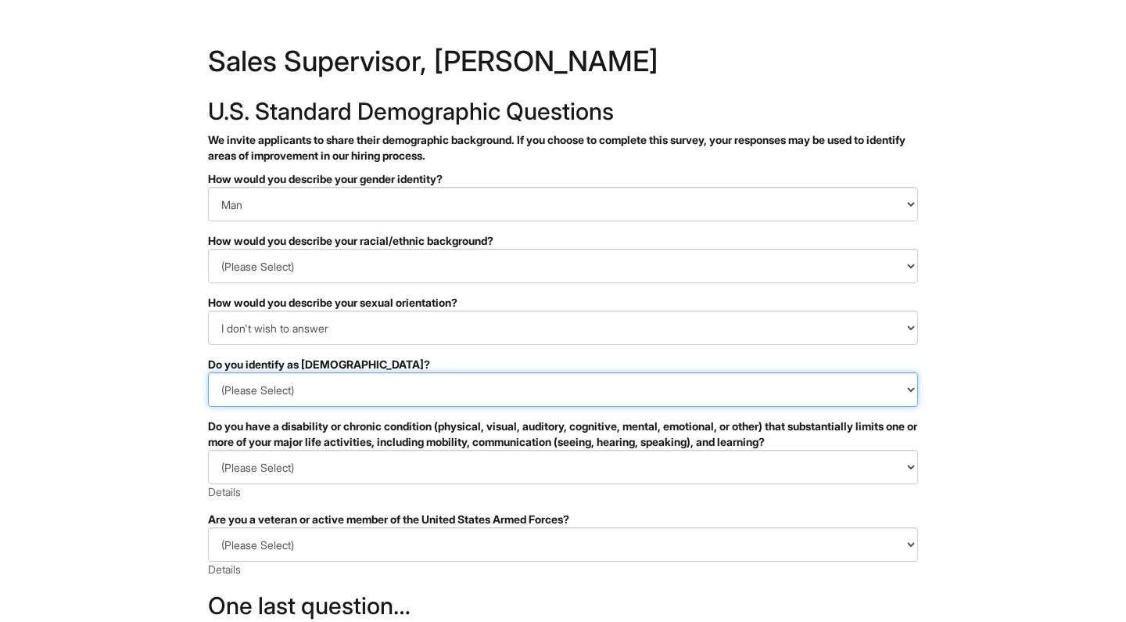
select select "I don't wish to answer"
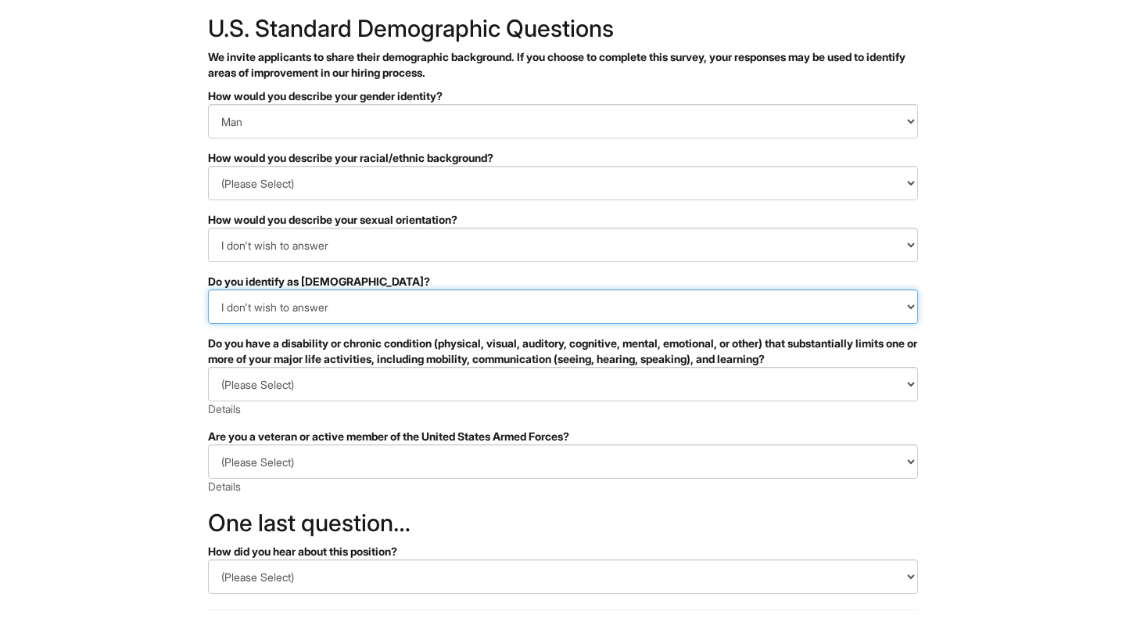
scroll to position [83, 0]
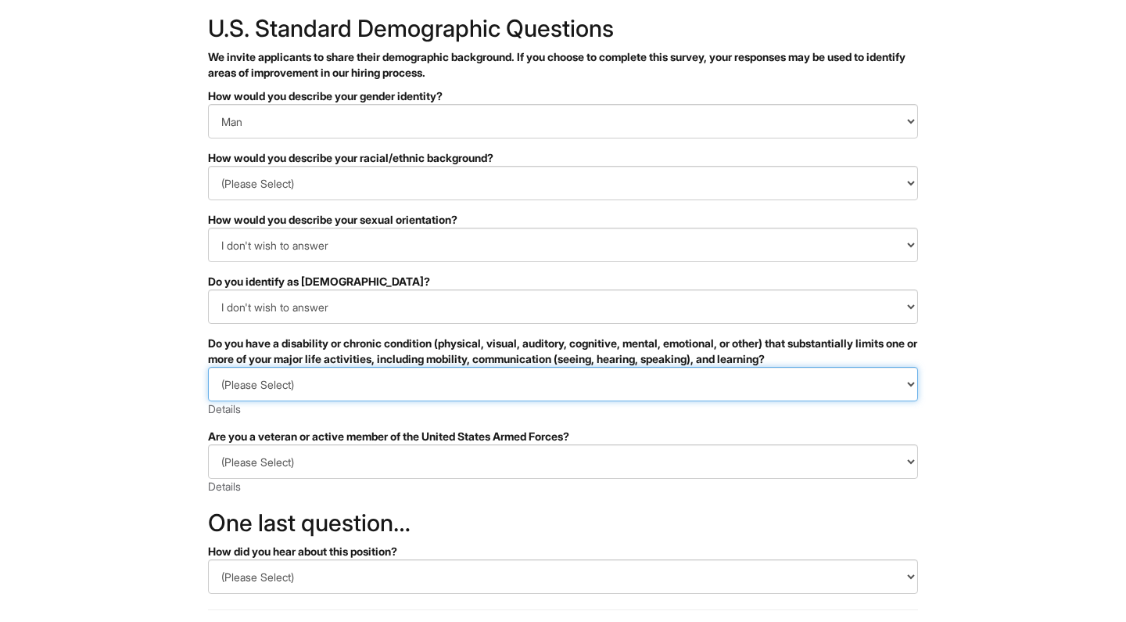
select select "NO, I DON'T HAVE A DISABILITY"
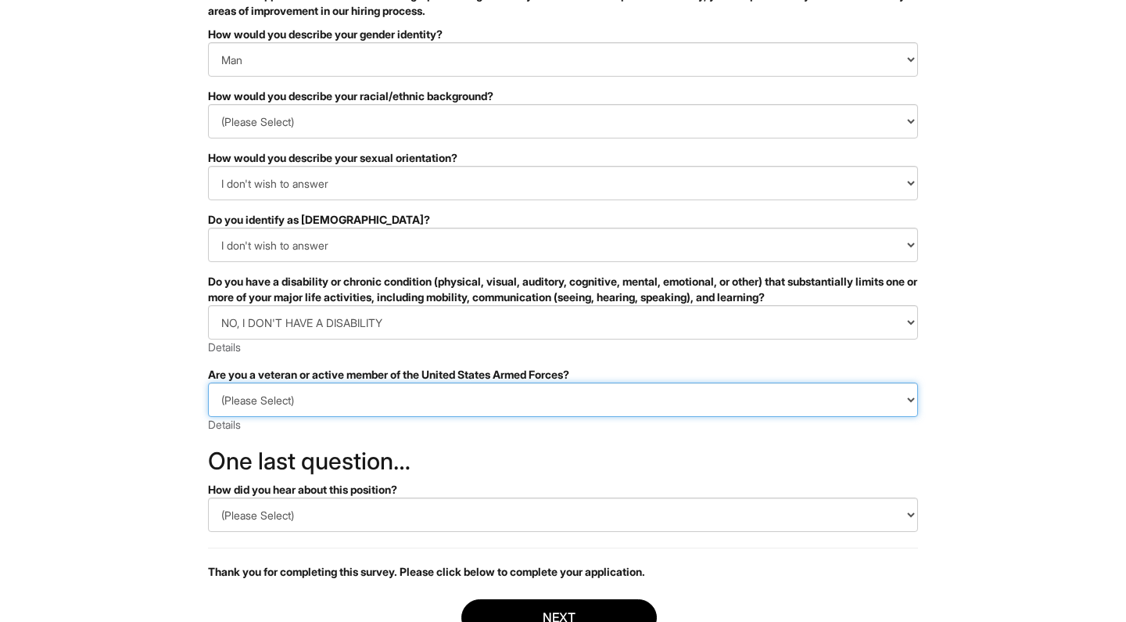
select select "I AM NOT A PROTECTED VETERAN"
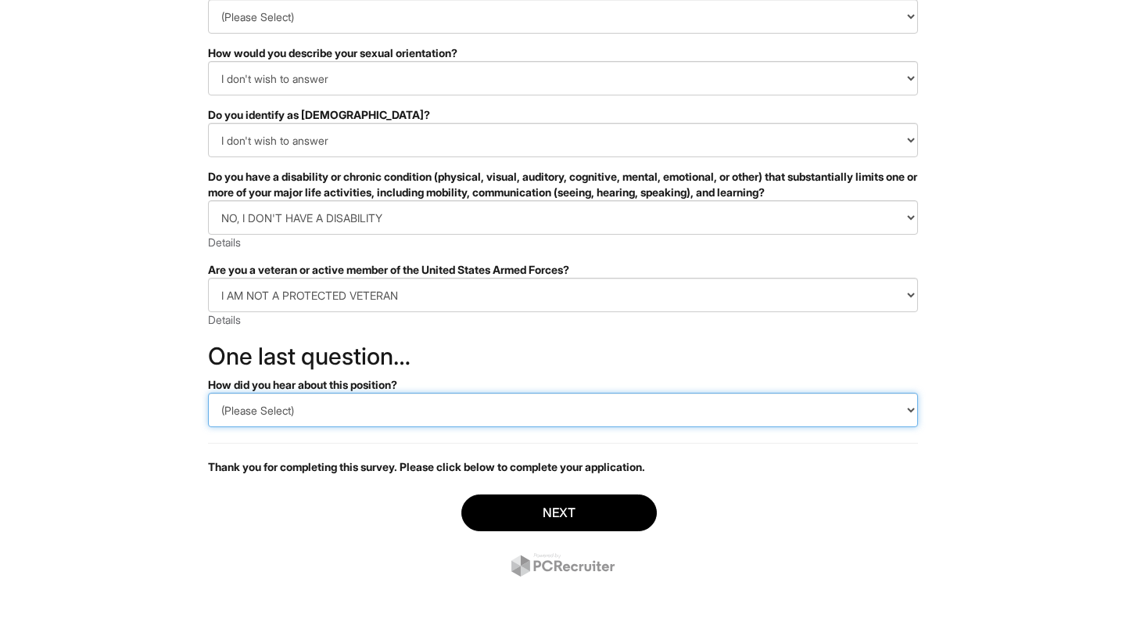
select select "Other"
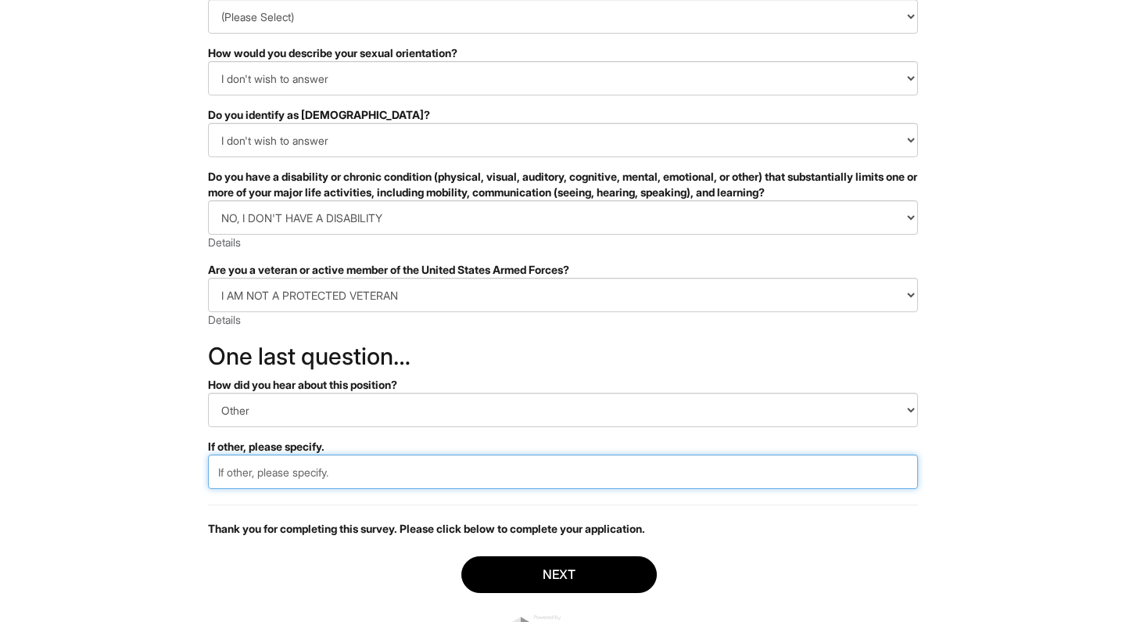
click at [388, 472] on input "text" at bounding box center [563, 472] width 710 height 34
drag, startPoint x: 320, startPoint y: 477, endPoint x: 253, endPoint y: 473, distance: 67.4
click at [253, 473] on input "Brand Knowlegde" at bounding box center [563, 472] width 710 height 34
type input "B"
type input "Sold the brand at Barneys"
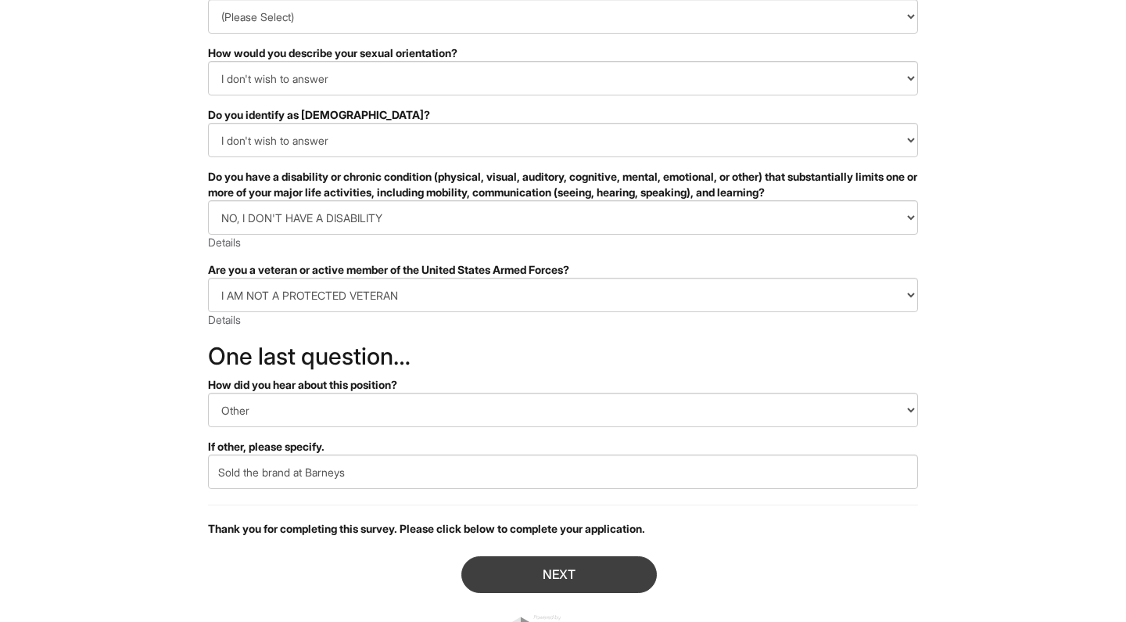
click at [503, 580] on button "Next" at bounding box center [560, 574] width 196 height 37
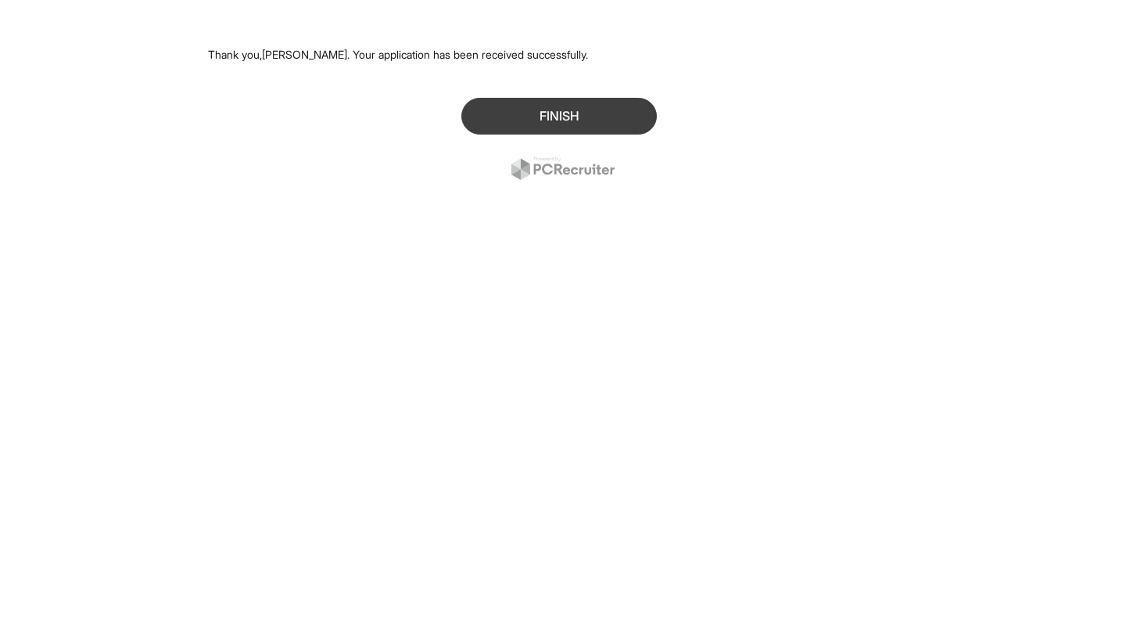
click at [589, 113] on button "Finish" at bounding box center [560, 116] width 196 height 37
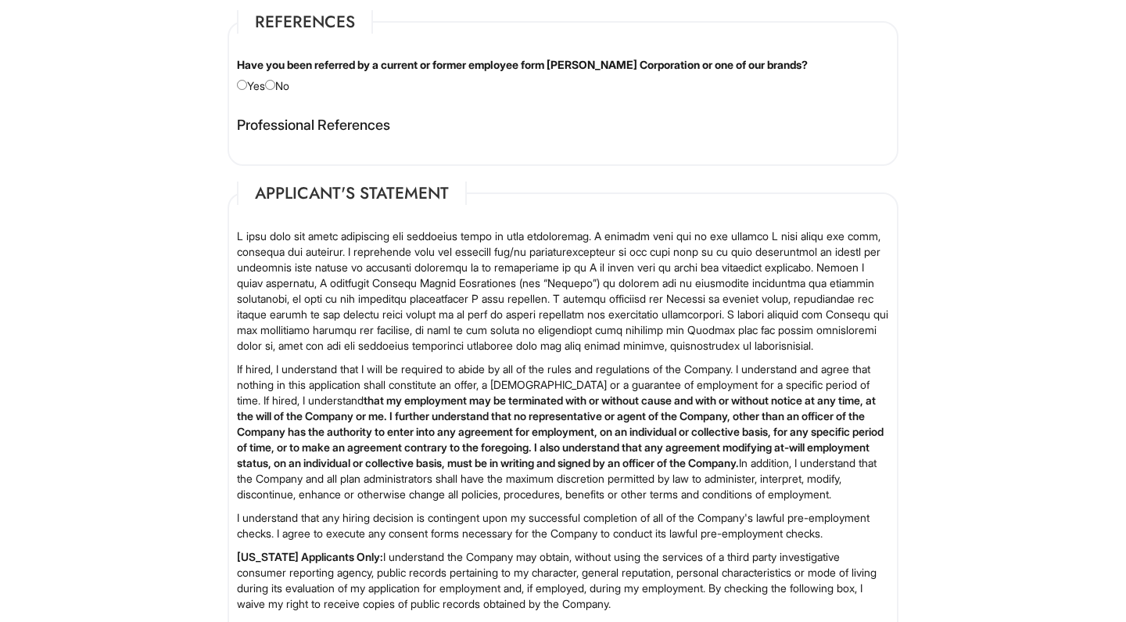
scroll to position [2043, 0]
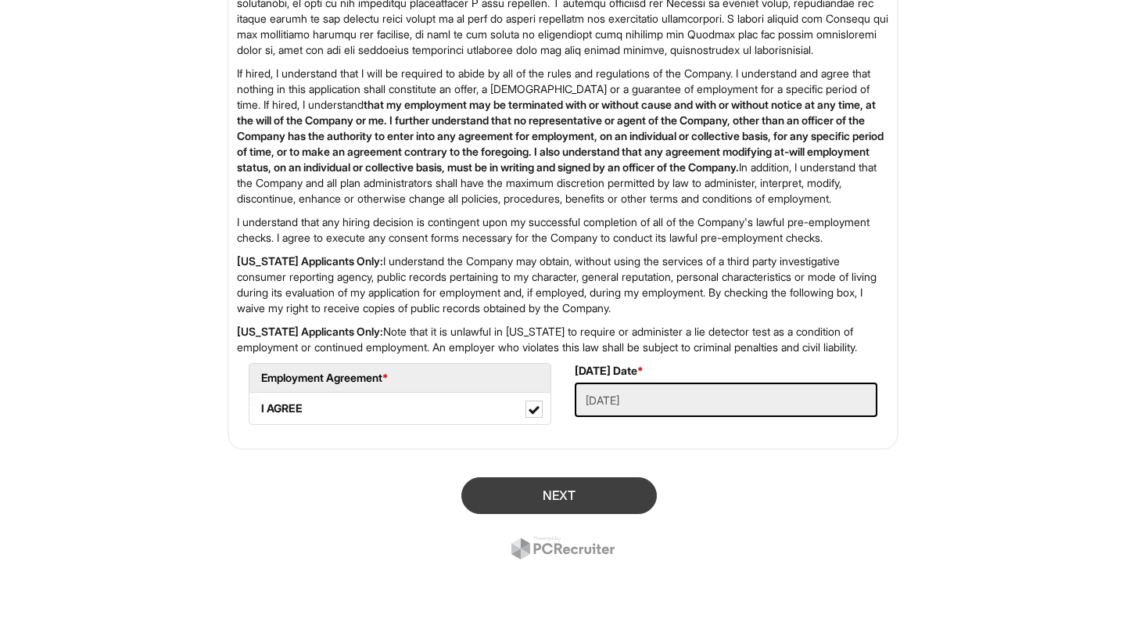
click at [529, 502] on button "Next" at bounding box center [560, 495] width 196 height 37
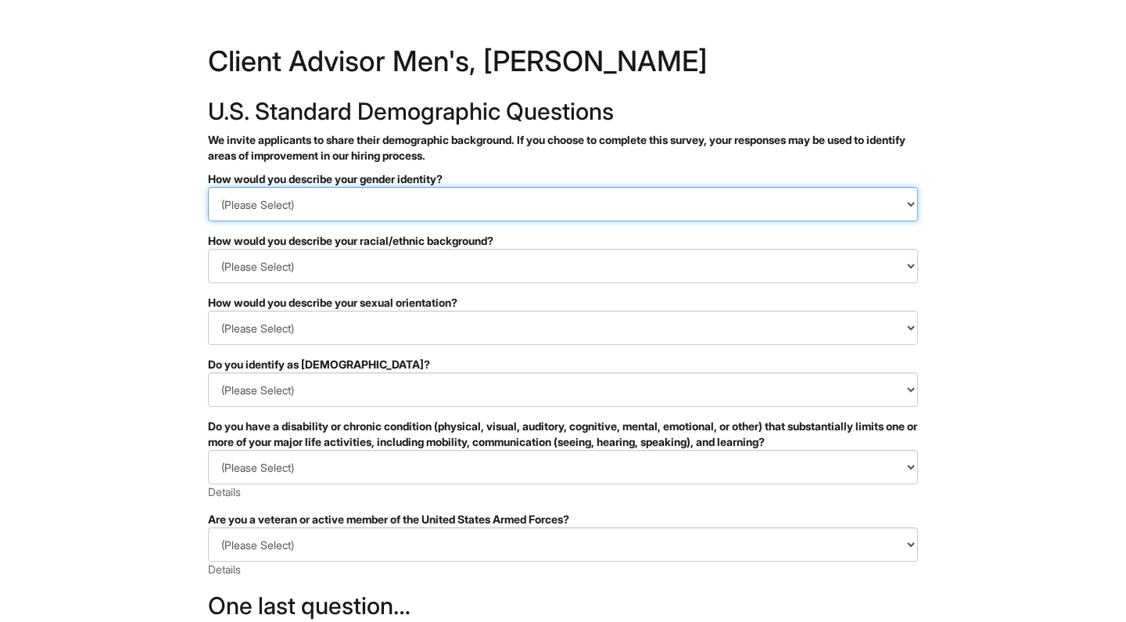
select select "Man"
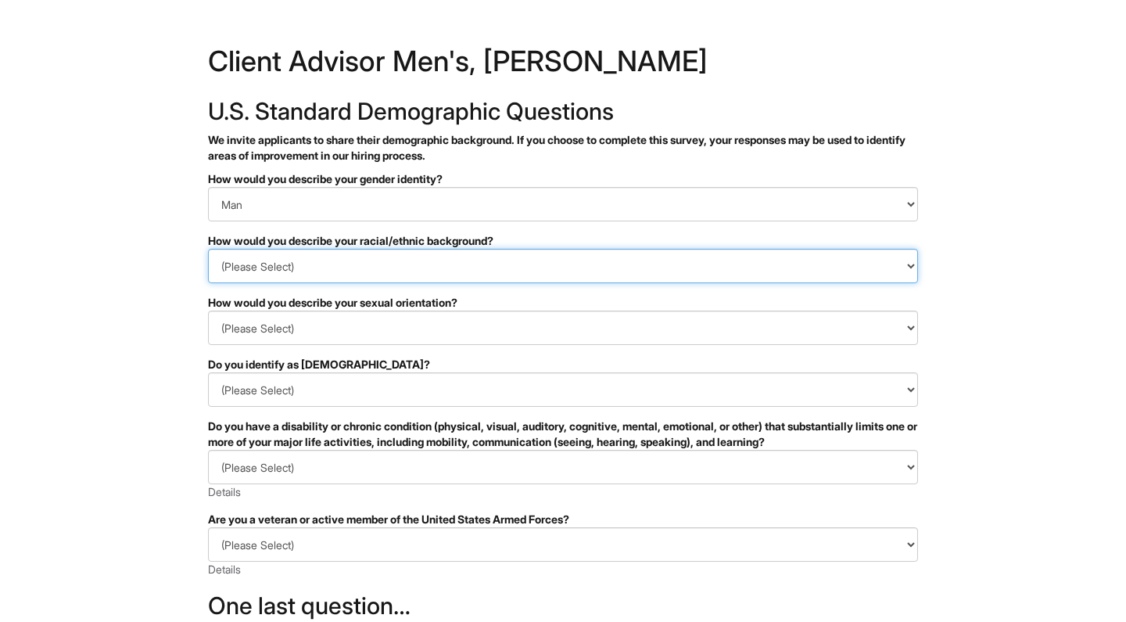
select select "Black or of [DEMOGRAPHIC_DATA] descent"
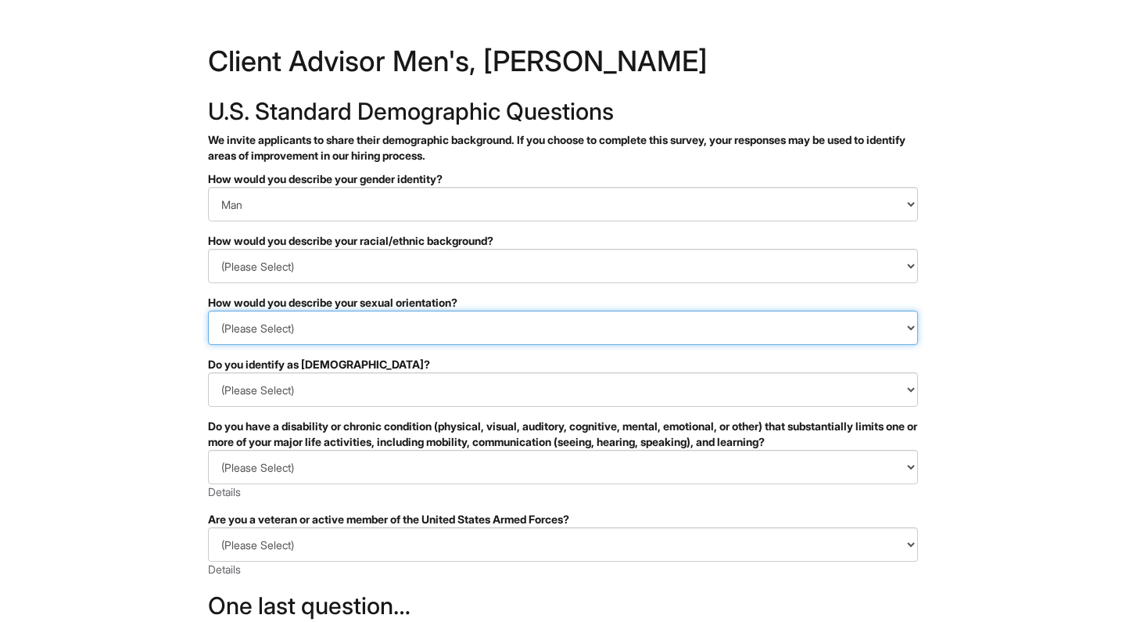
select select "I don't wish to answer"
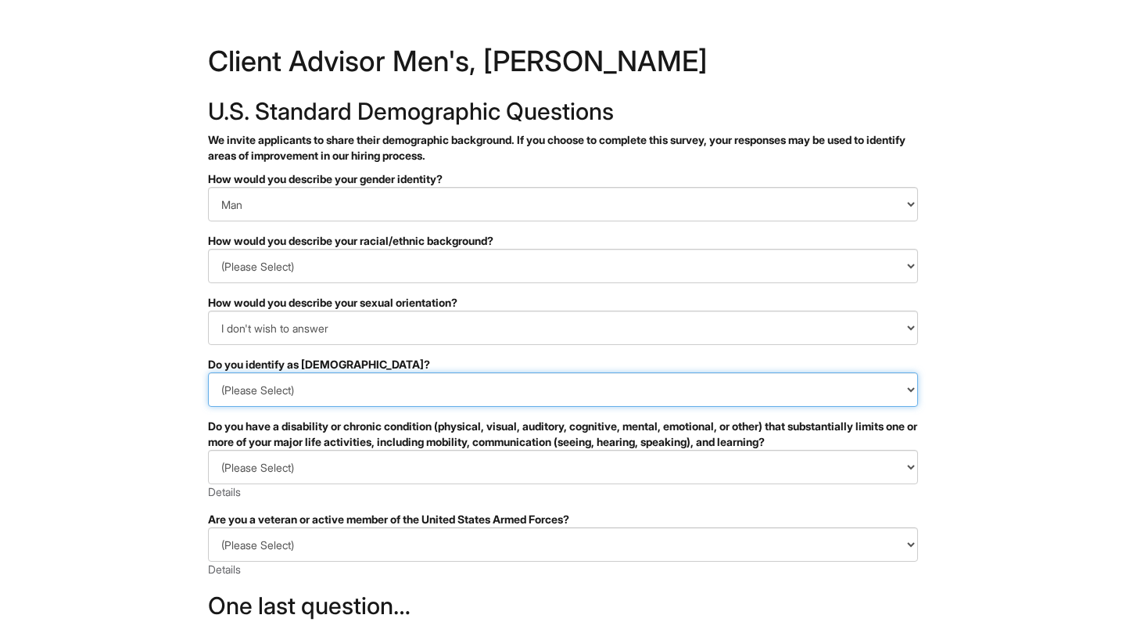
select select "I don't wish to answer"
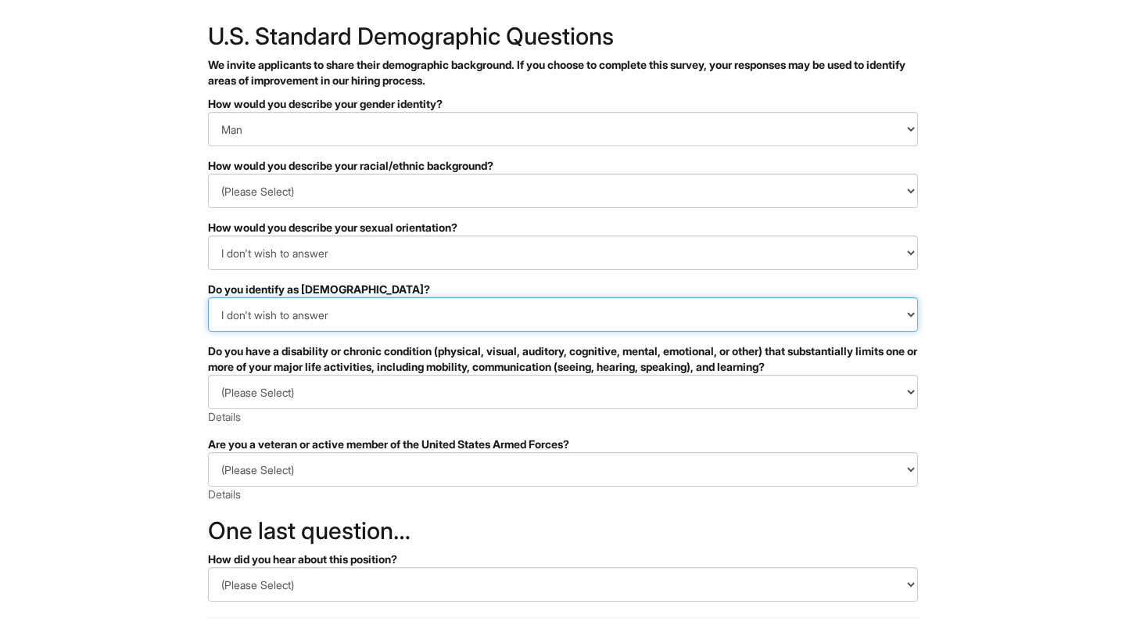
scroll to position [80, 0]
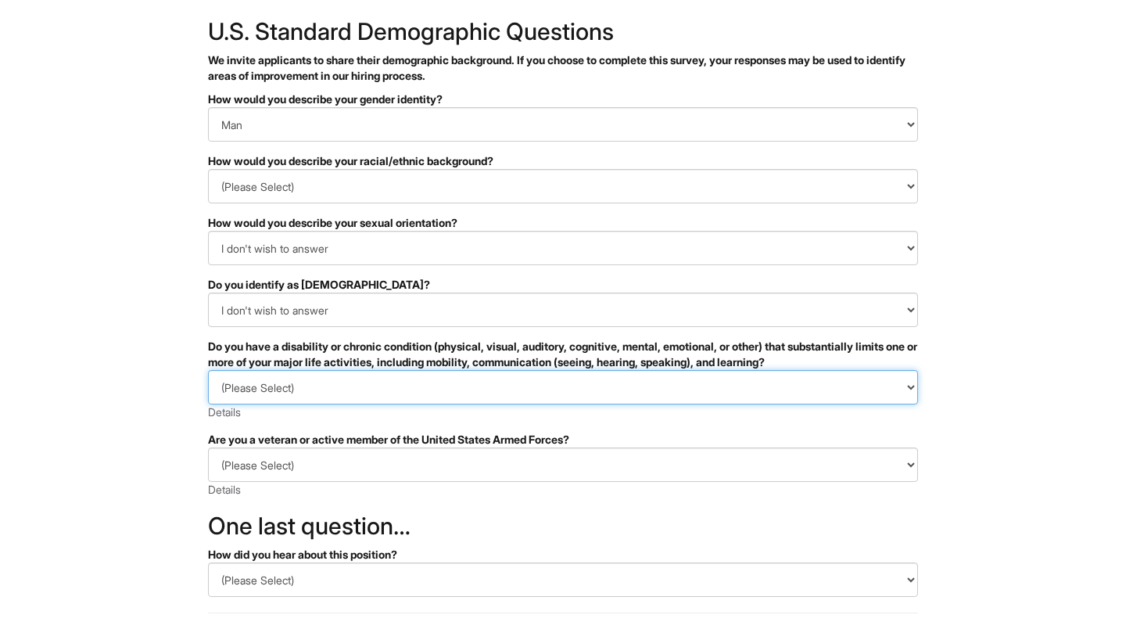
select select "NO, I DON'T HAVE A DISABILITY"
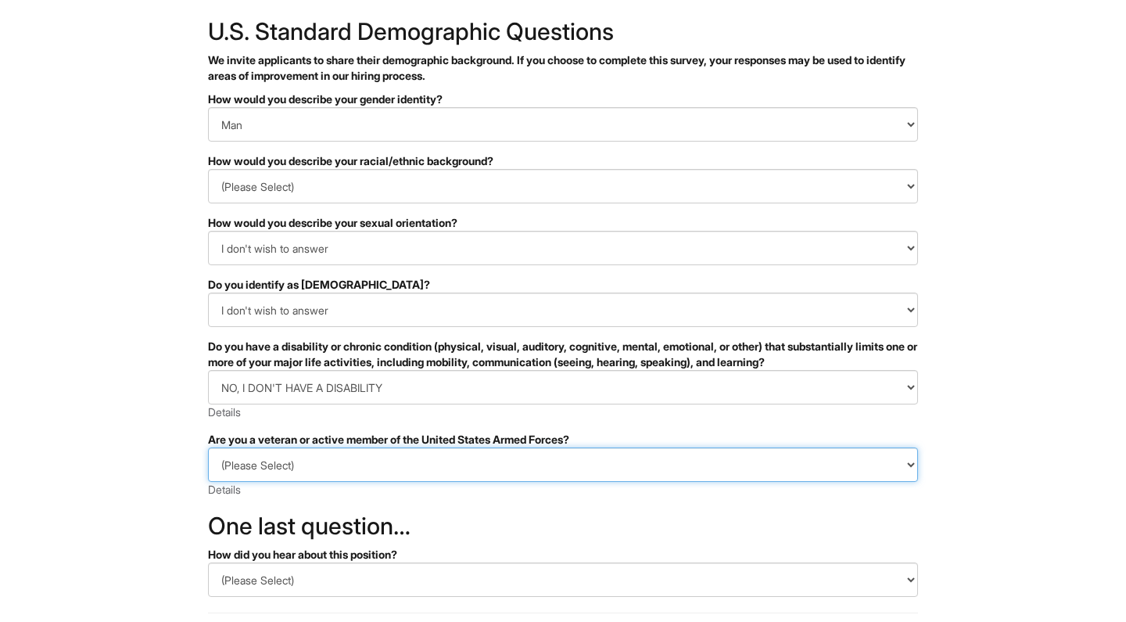
select select "I AM NOT A PROTECTED VETERAN"
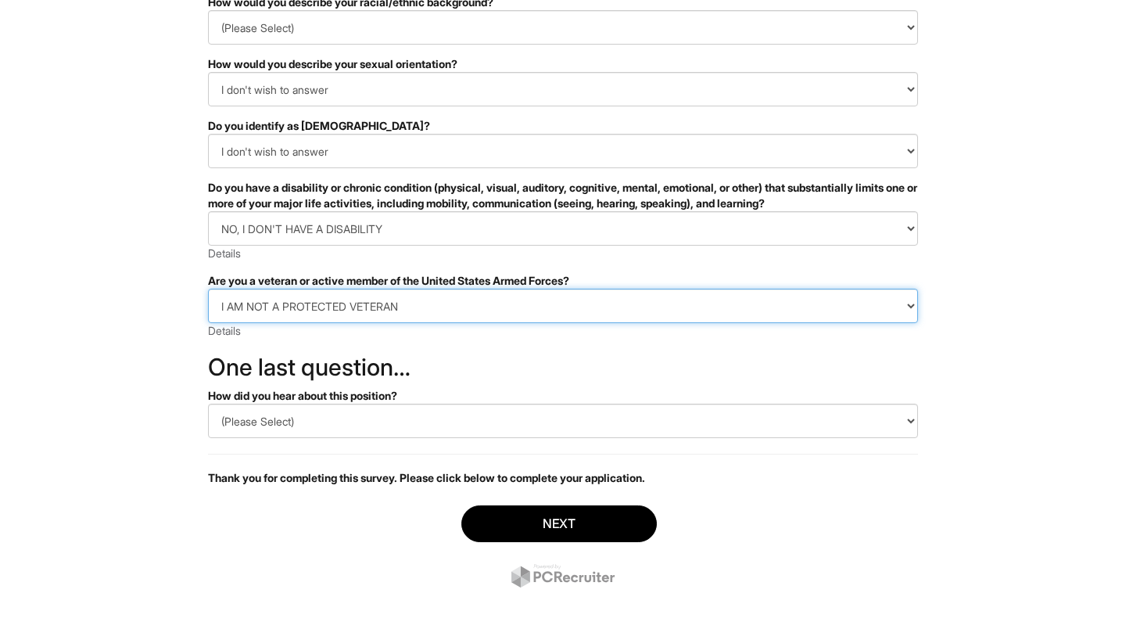
scroll to position [250, 0]
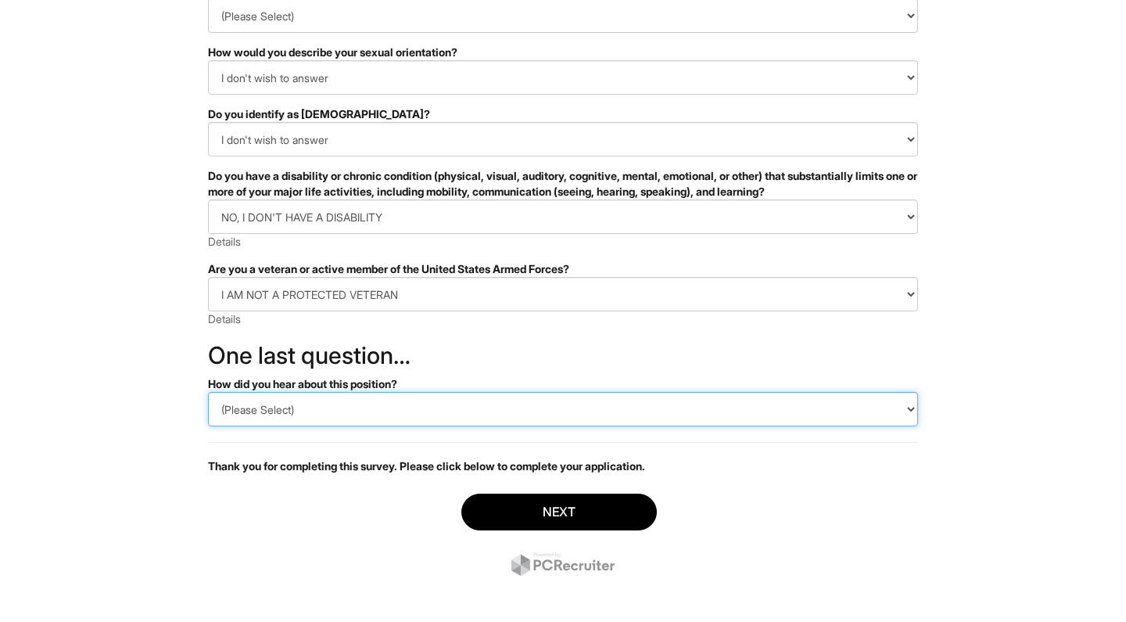
select select "Other"
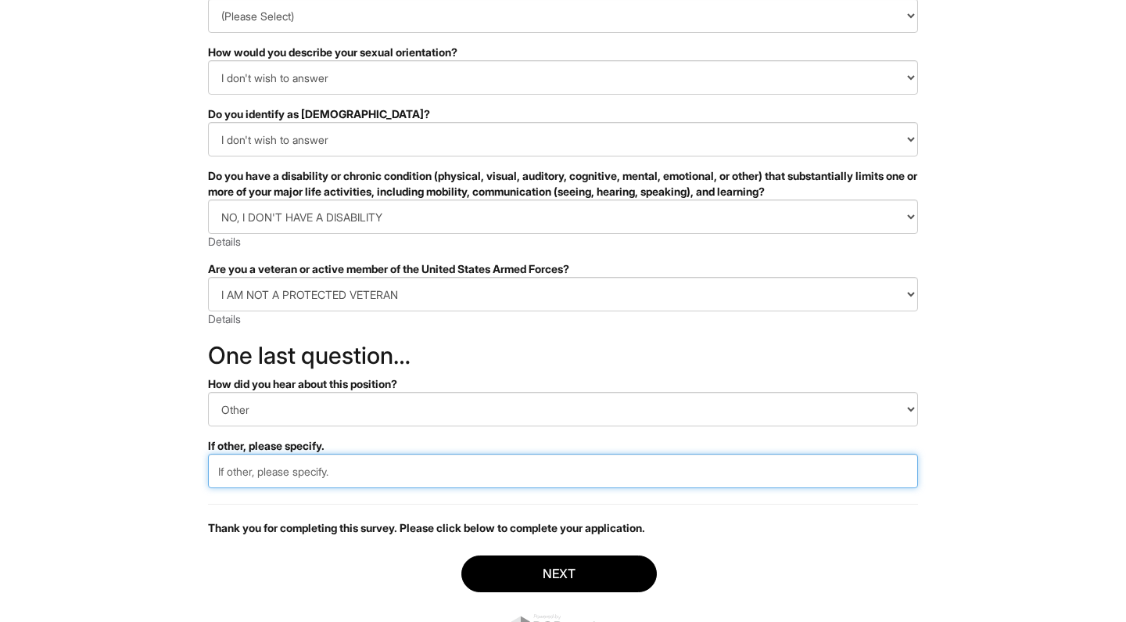
click at [263, 476] on input "text" at bounding box center [563, 471] width 710 height 34
type input "Website"
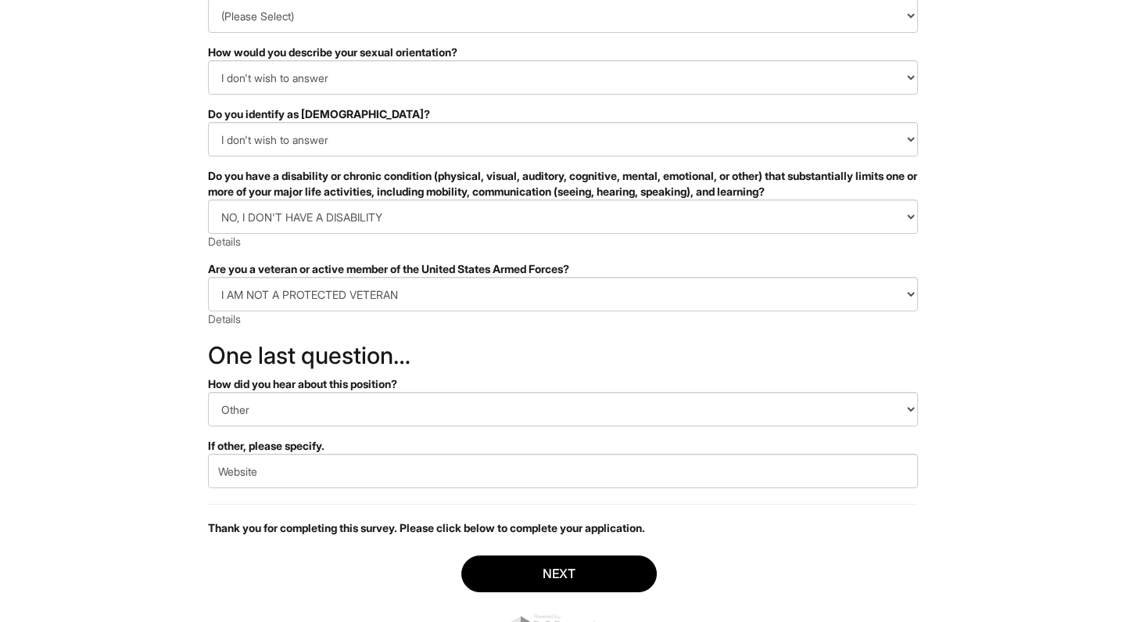
click at [536, 555] on div "Next" at bounding box center [563, 599] width 710 height 110
click at [522, 577] on button "Next" at bounding box center [560, 573] width 196 height 37
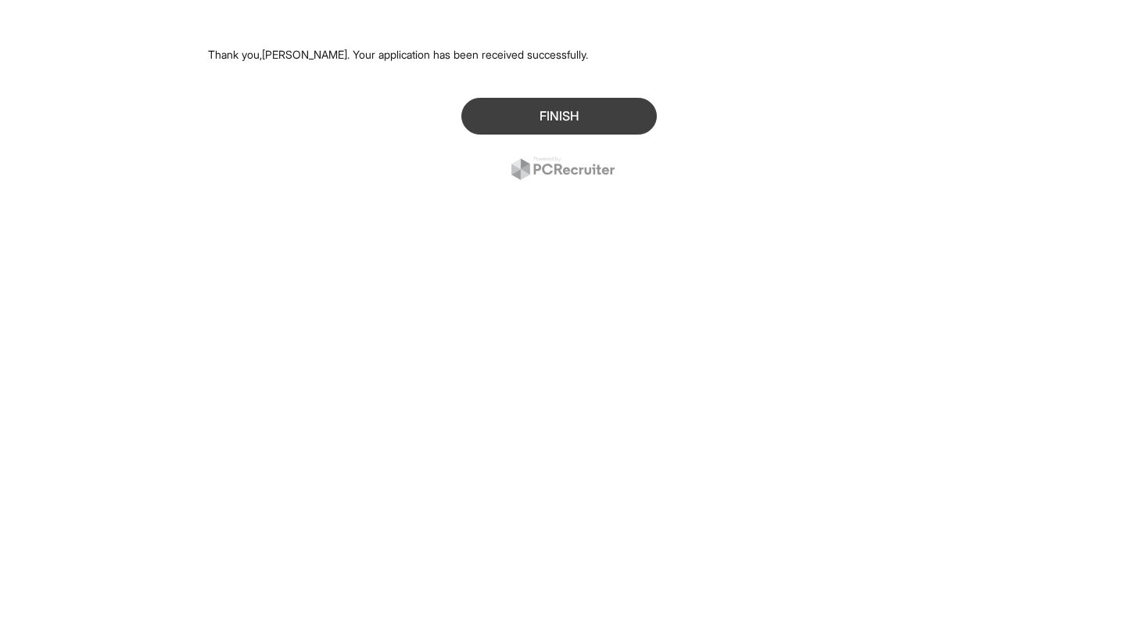
click at [574, 99] on button "Finish" at bounding box center [560, 116] width 196 height 37
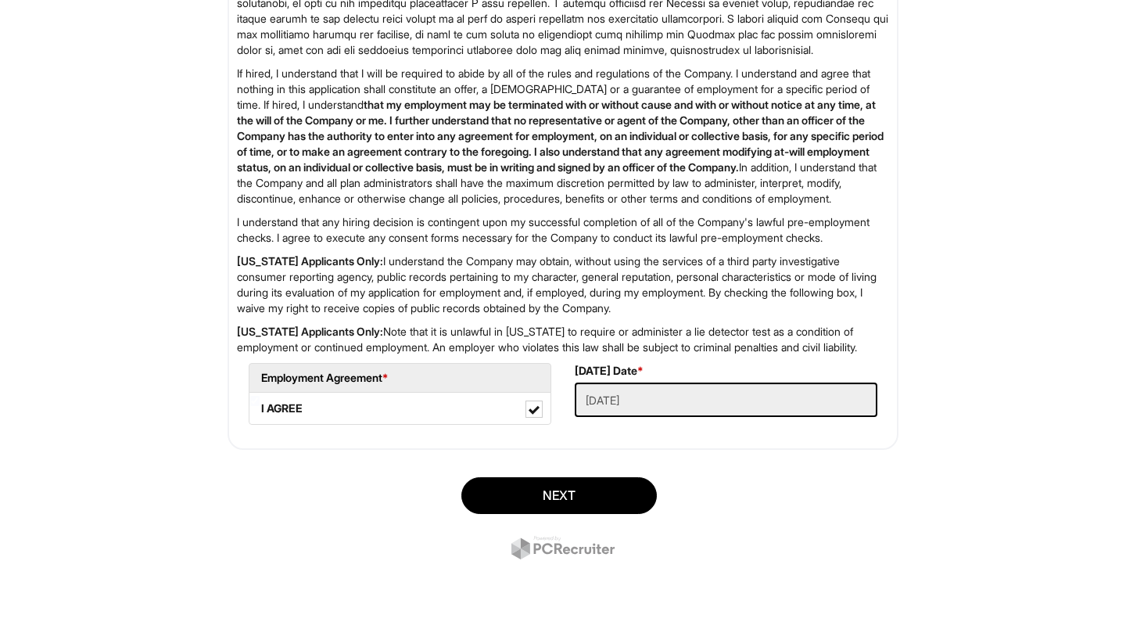
scroll to position [2055, 0]
click at [534, 494] on button "Next" at bounding box center [560, 495] width 196 height 37
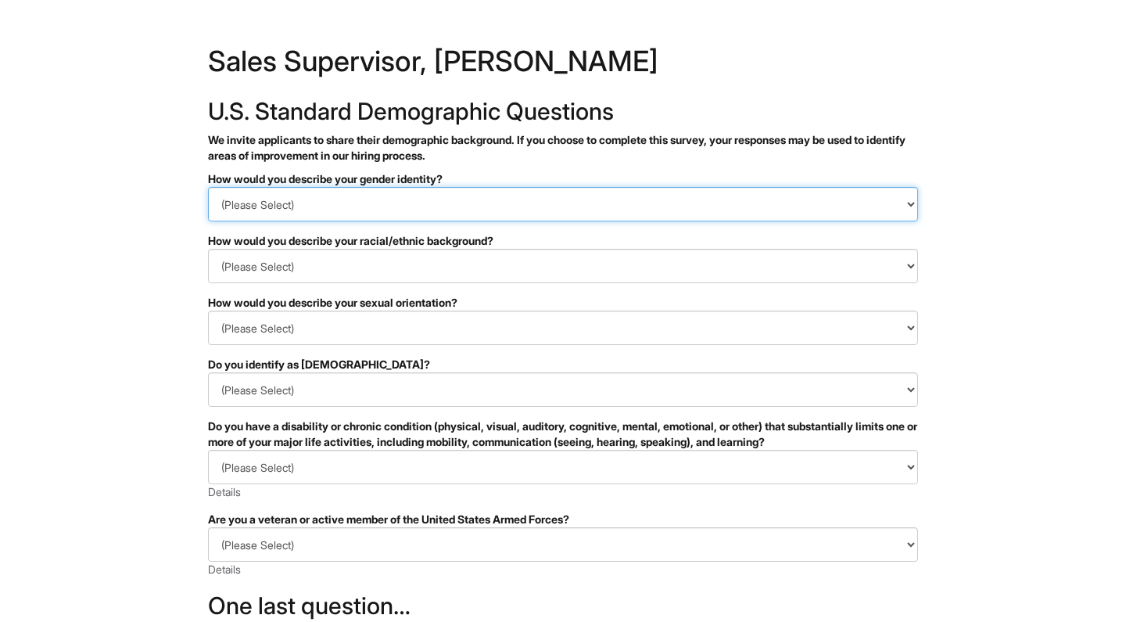
select select "Man"
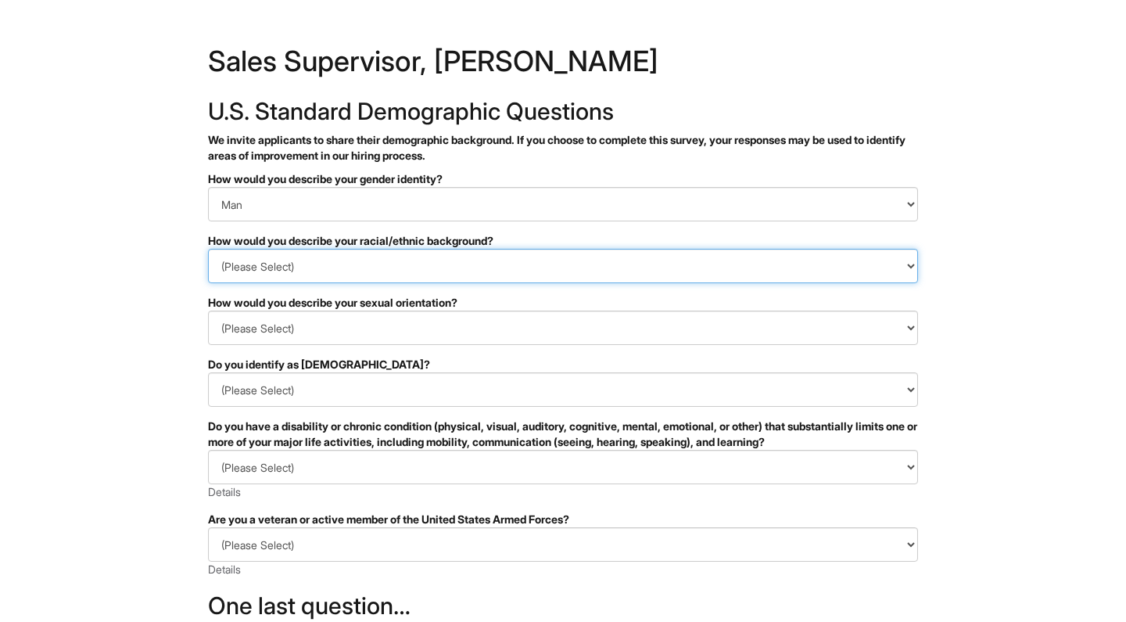
select select "Black or of African descent"
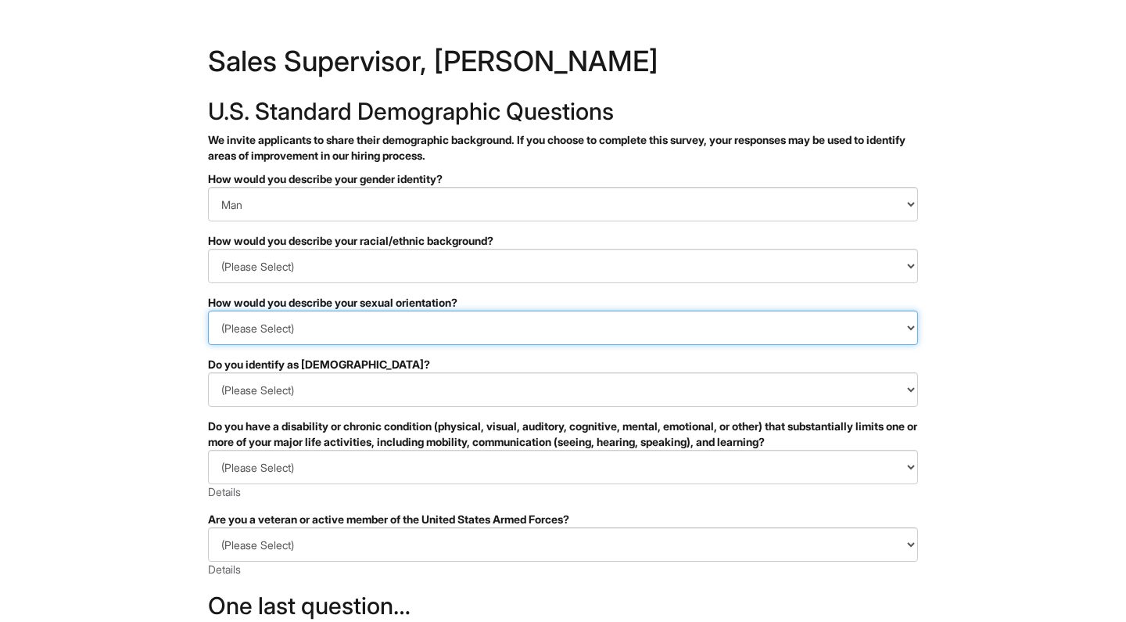
select select "I don't wish to answer"
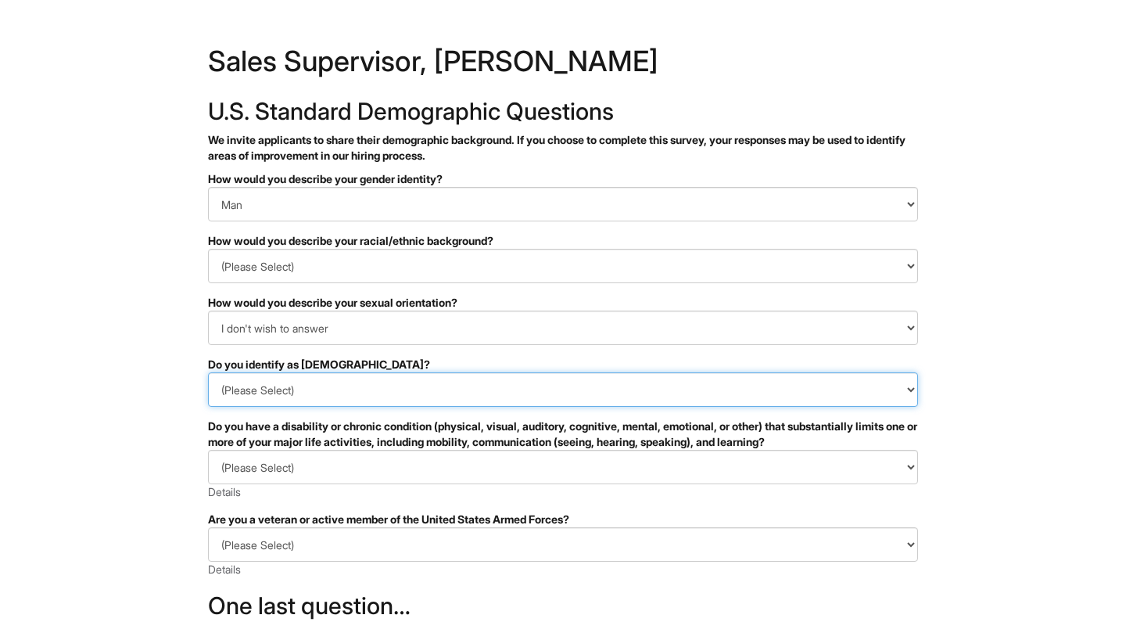
select select "I don't wish to answer"
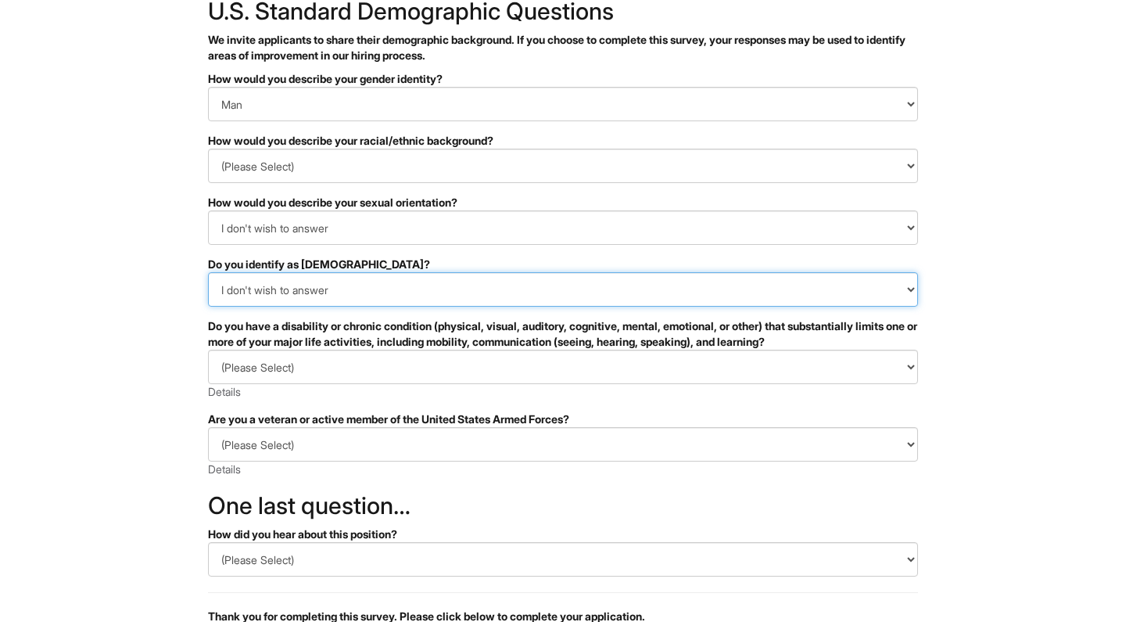
scroll to position [110, 0]
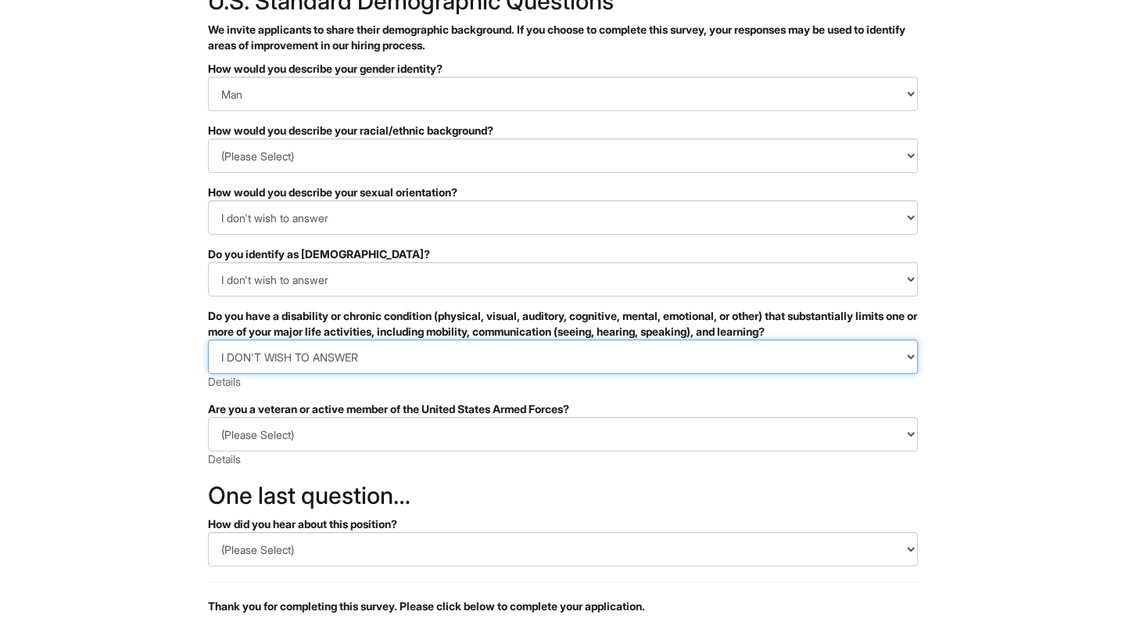
select select "NO, I DON'T HAVE A DISABILITY"
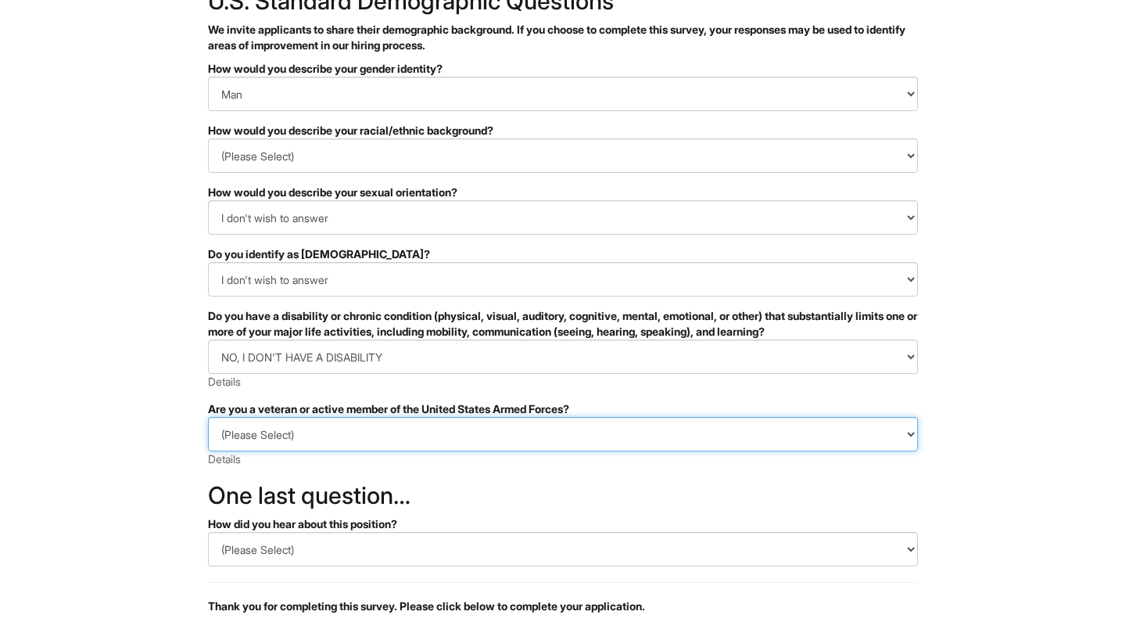
select select "I AM NOT A PROTECTED VETERAN"
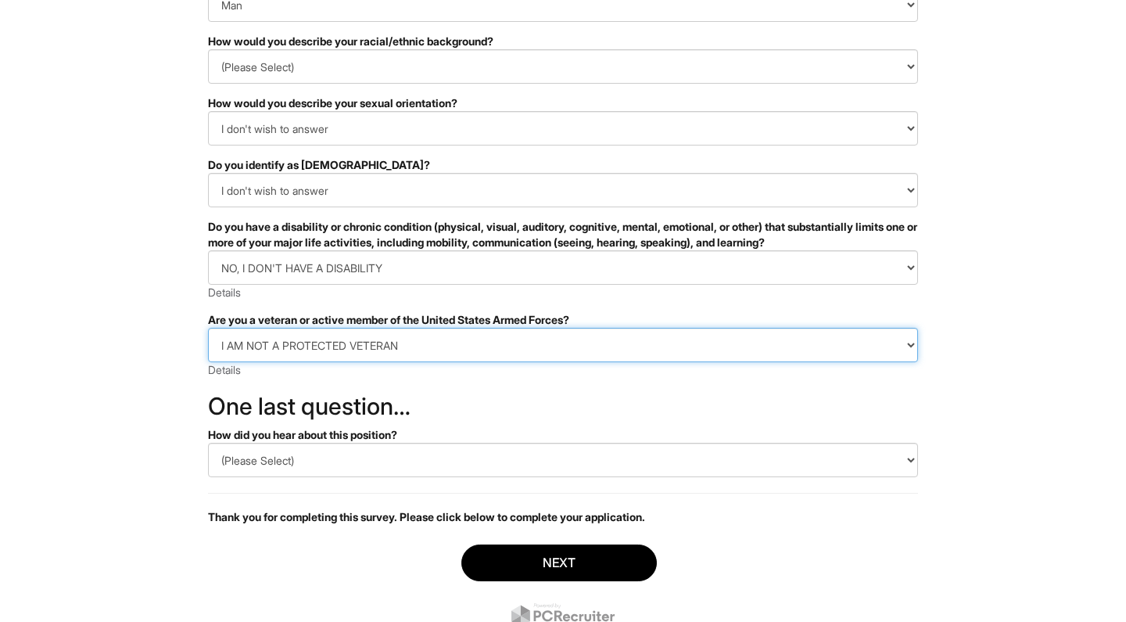
scroll to position [235, 0]
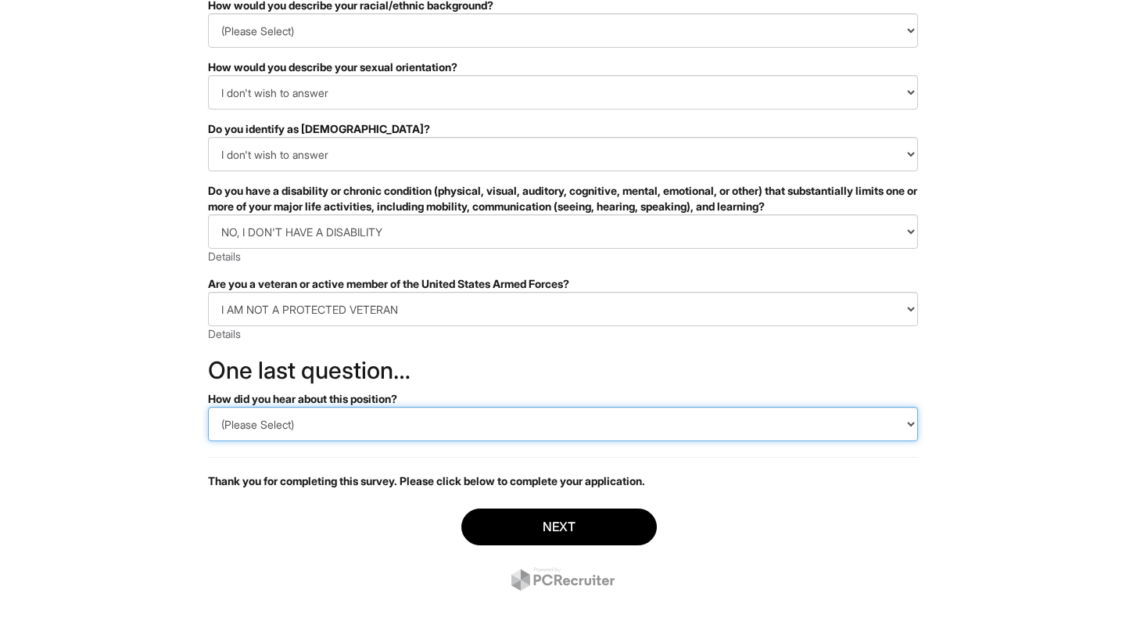
select select "Other"
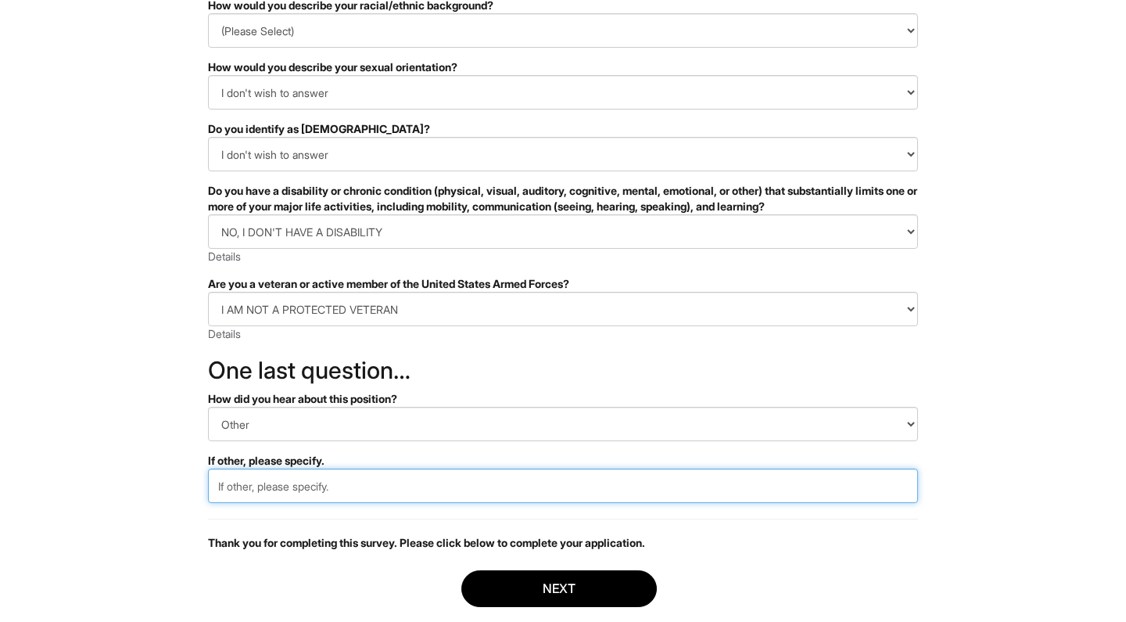
click at [254, 487] on input "text" at bounding box center [563, 486] width 710 height 34
type input "Website"
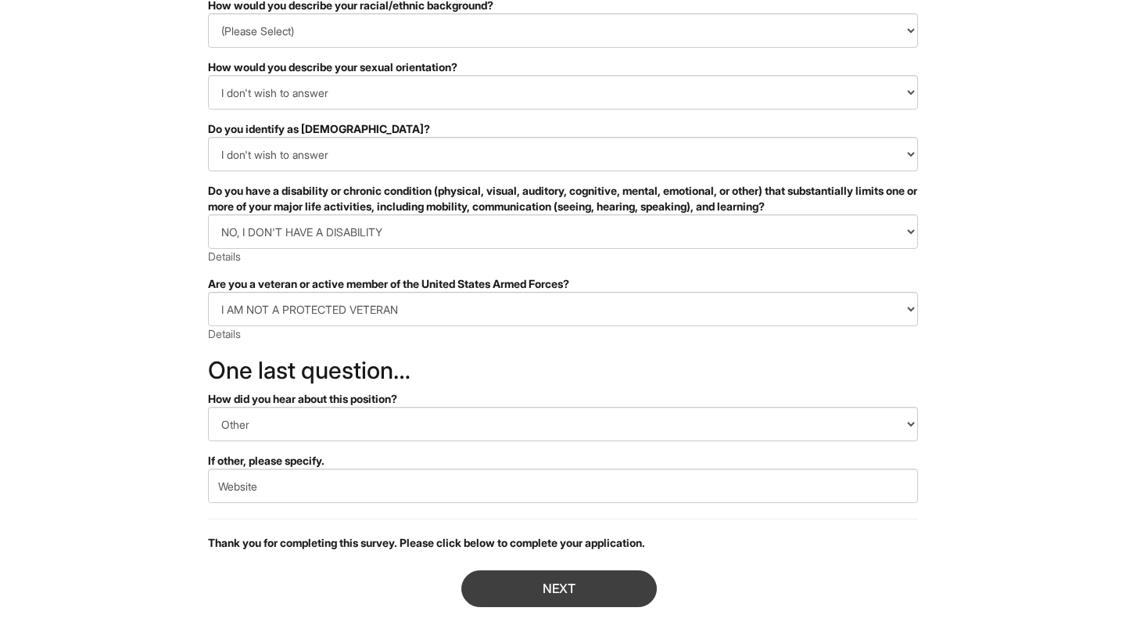
click at [534, 595] on button "Next" at bounding box center [560, 588] width 196 height 37
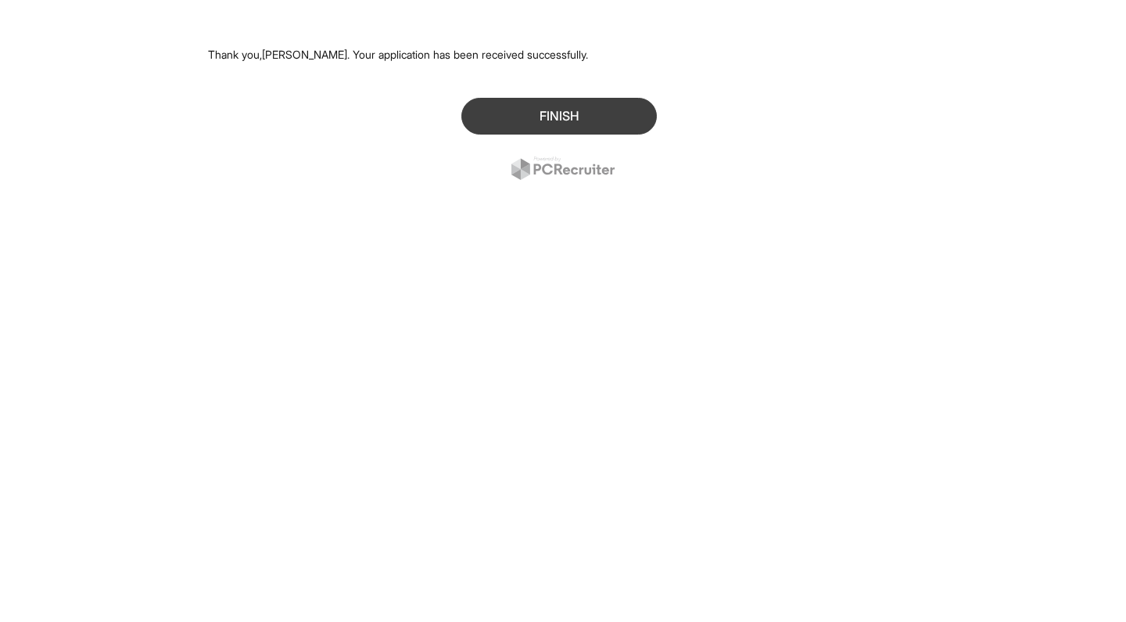
click at [574, 101] on button "Finish" at bounding box center [560, 116] width 196 height 37
